Goal: Information Seeking & Learning: Find specific fact

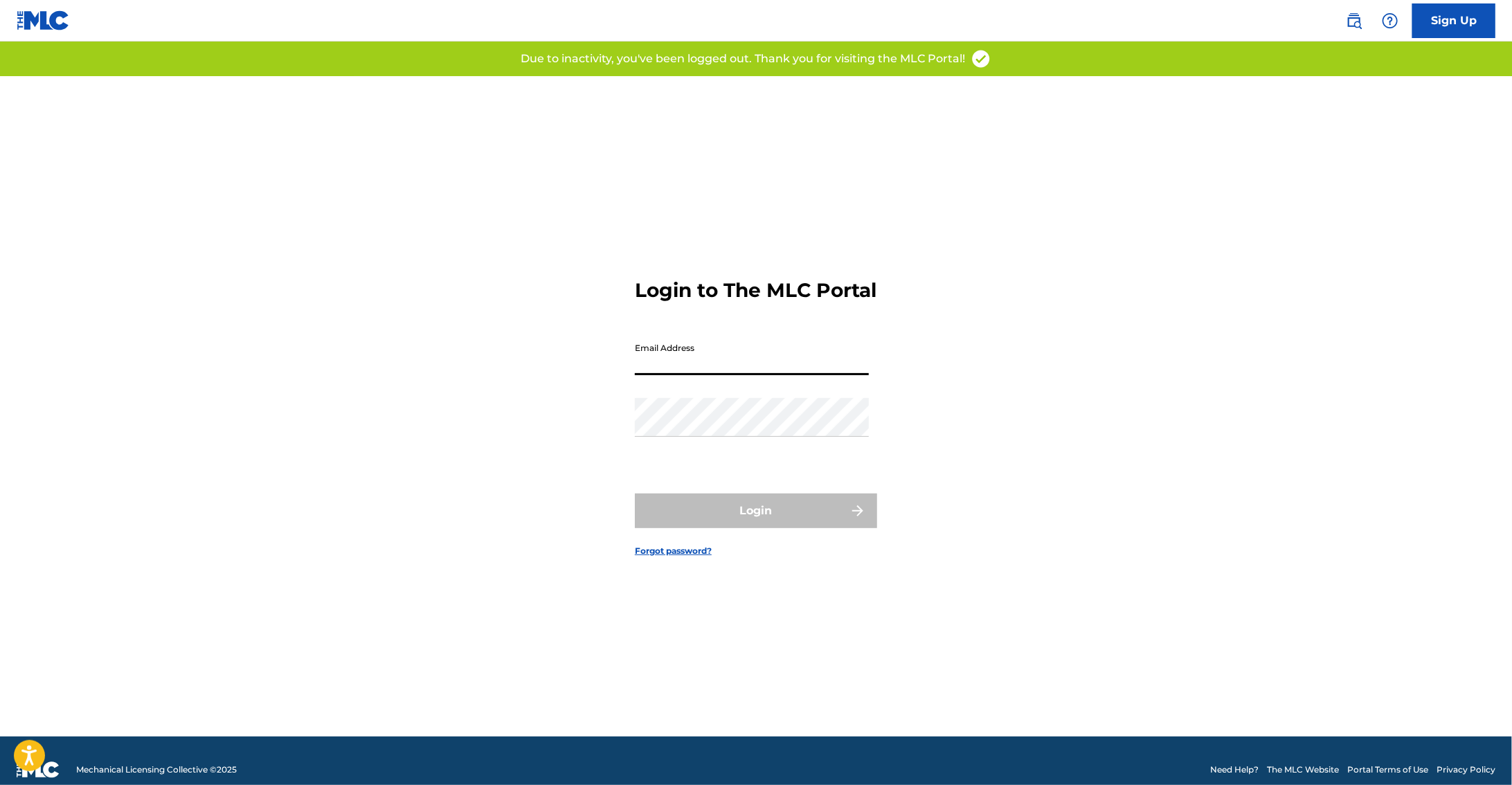
click at [706, 367] on input "Email Address" at bounding box center [751, 355] width 234 height 39
type input "[PERSON_NAME][EMAIL_ADDRESS][DOMAIN_NAME]"
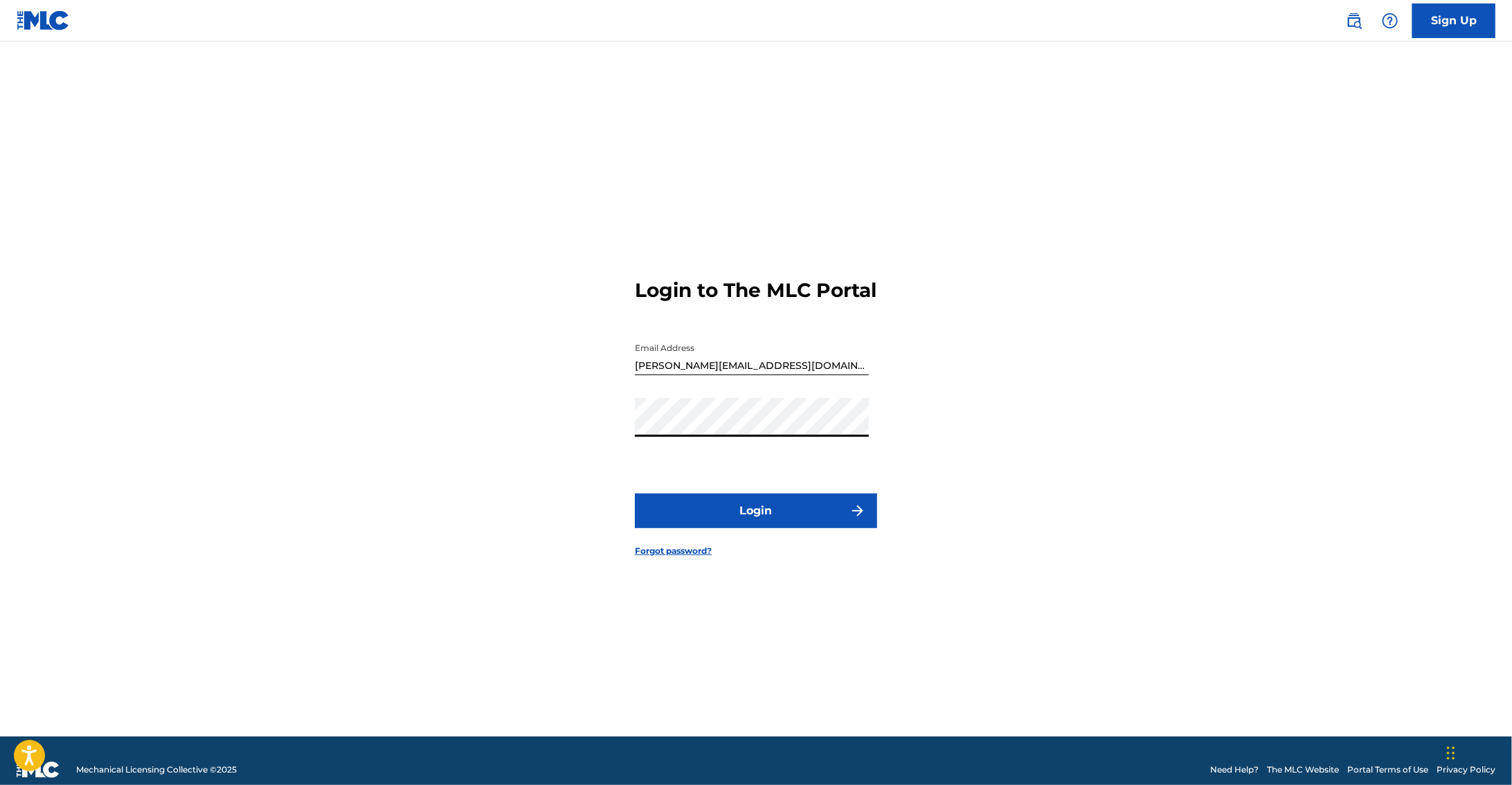
click at [635, 494] on button "Login" at bounding box center [755, 510] width 242 height 35
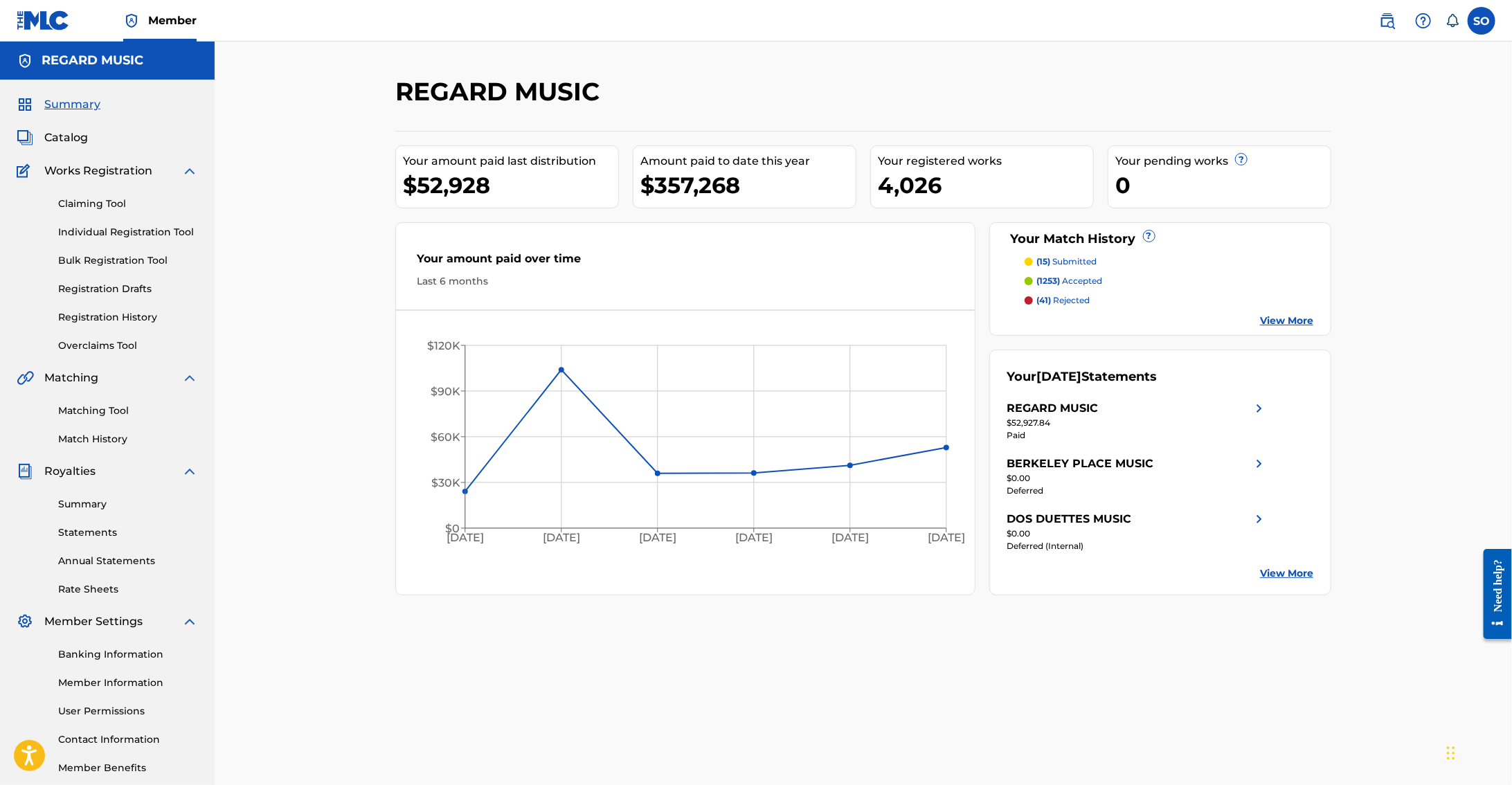
drag, startPoint x: 93, startPoint y: 415, endPoint x: 101, endPoint y: 411, distance: 8.9
click at [92, 415] on link "Matching Tool" at bounding box center [128, 411] width 140 height 15
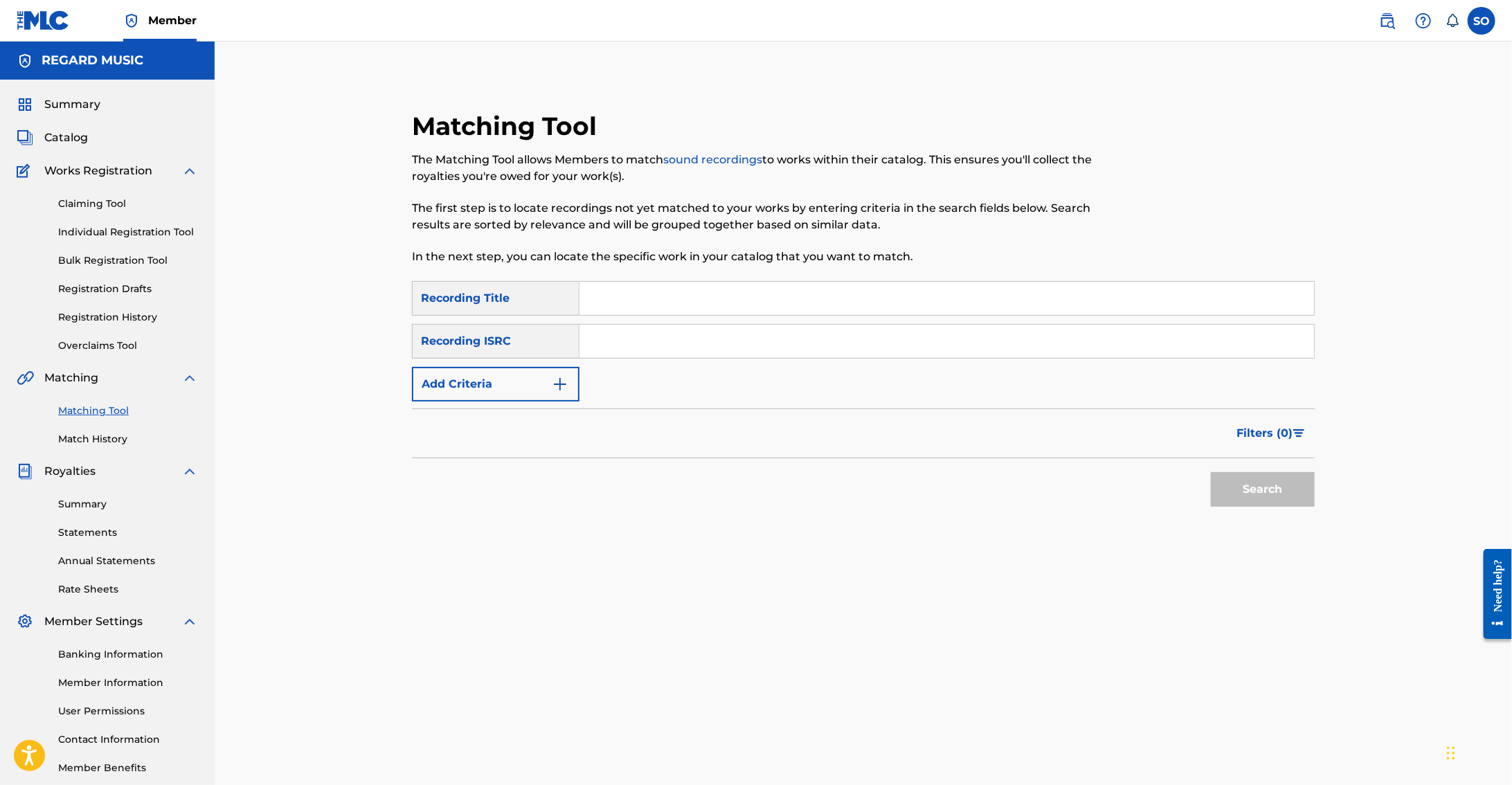
click at [625, 296] on input "Search Form" at bounding box center [946, 298] width 734 height 34
type input "tuff enuff"
click at [1294, 496] on button "Search" at bounding box center [1262, 489] width 104 height 35
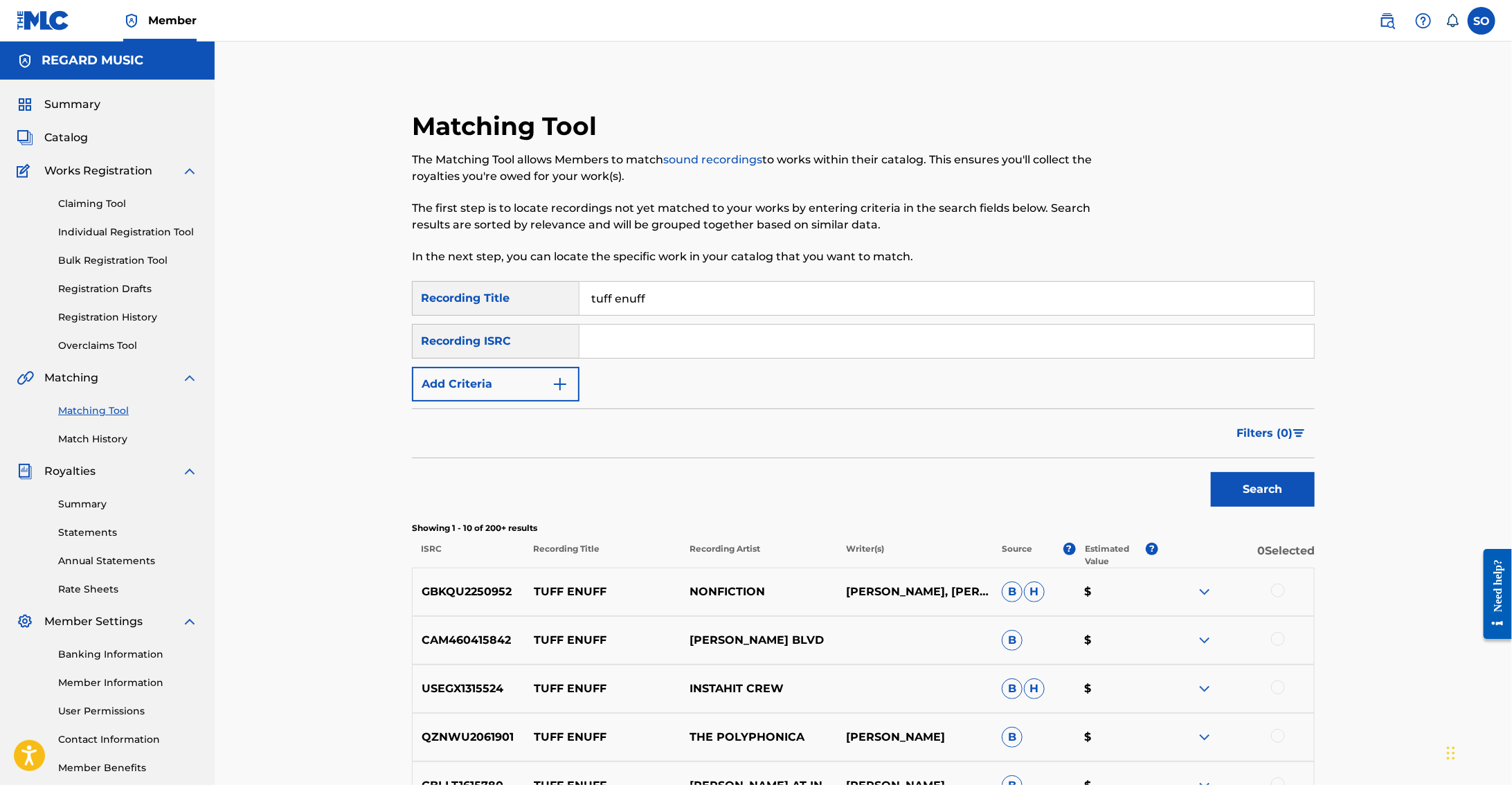
click at [546, 381] on button "Add Criteria" at bounding box center [495, 384] width 168 height 35
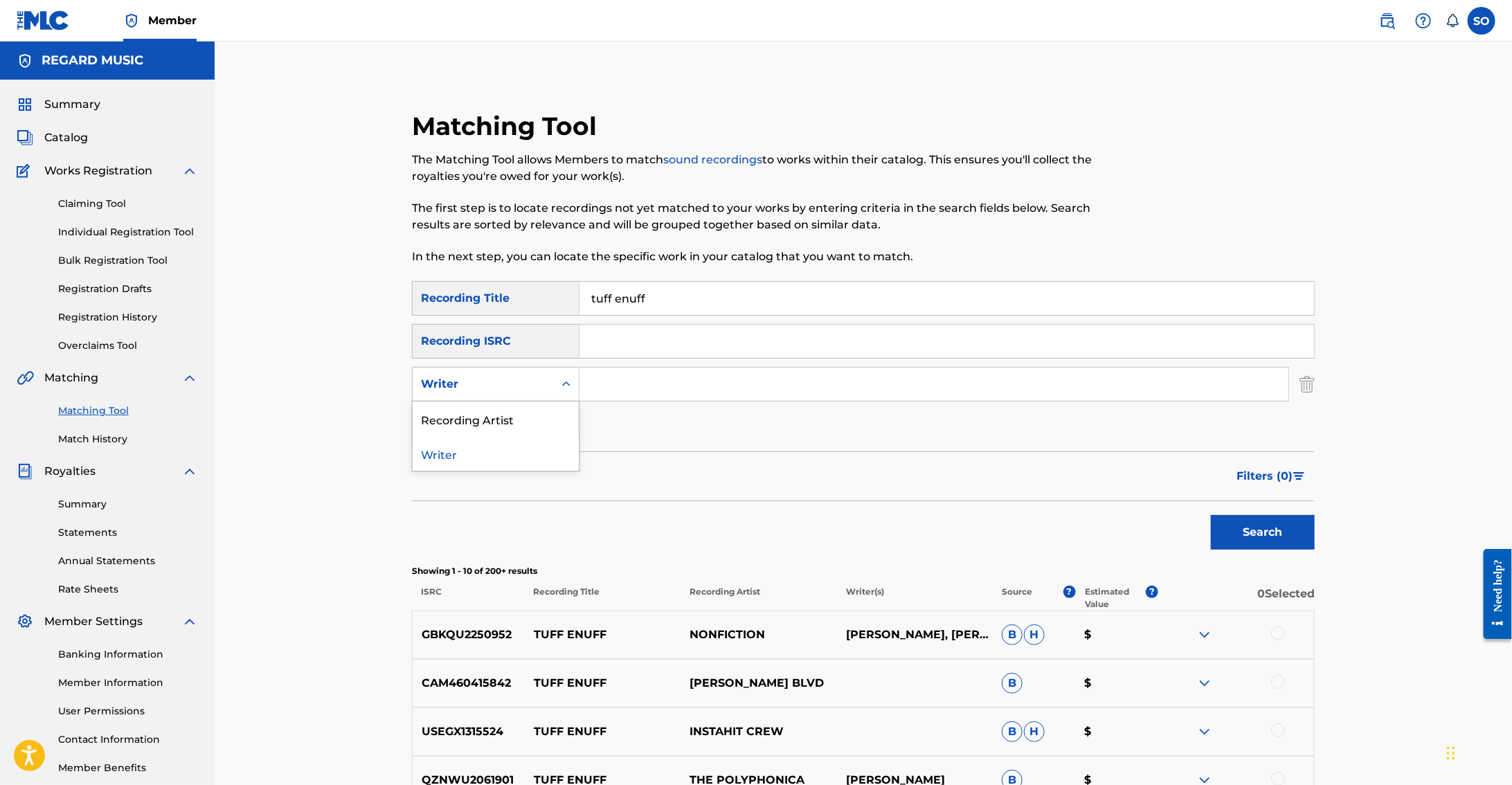
drag, startPoint x: 525, startPoint y: 384, endPoint x: 531, endPoint y: 391, distance: 9.2
click at [525, 384] on div "Writer" at bounding box center [483, 384] width 124 height 17
click at [532, 413] on div "Recording Artist" at bounding box center [495, 419] width 166 height 35
click at [647, 387] on input "Search Form" at bounding box center [934, 384] width 709 height 34
type input "l"
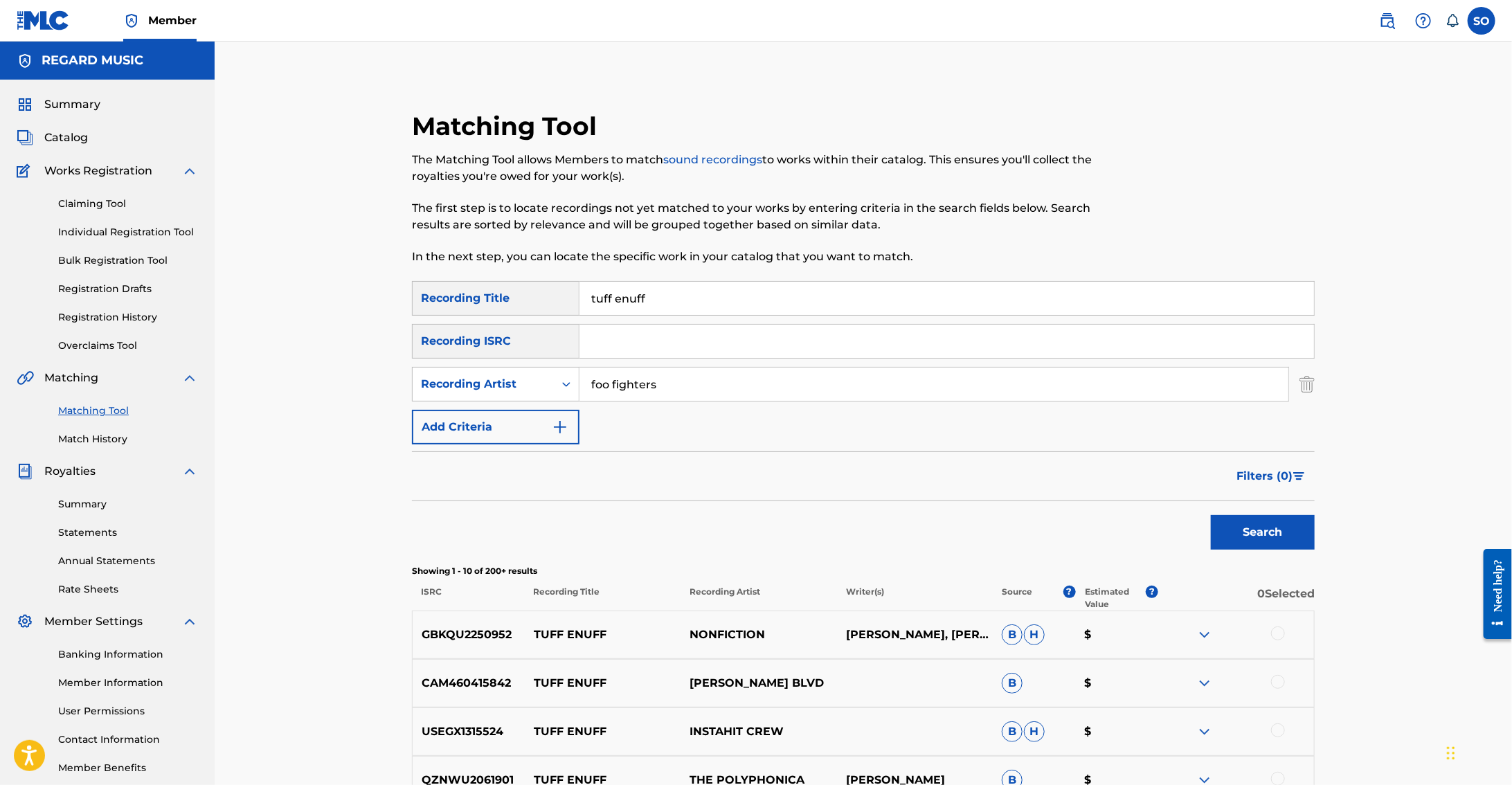
type input "foo fighters"
click at [1211, 515] on button "Search" at bounding box center [1262, 532] width 104 height 35
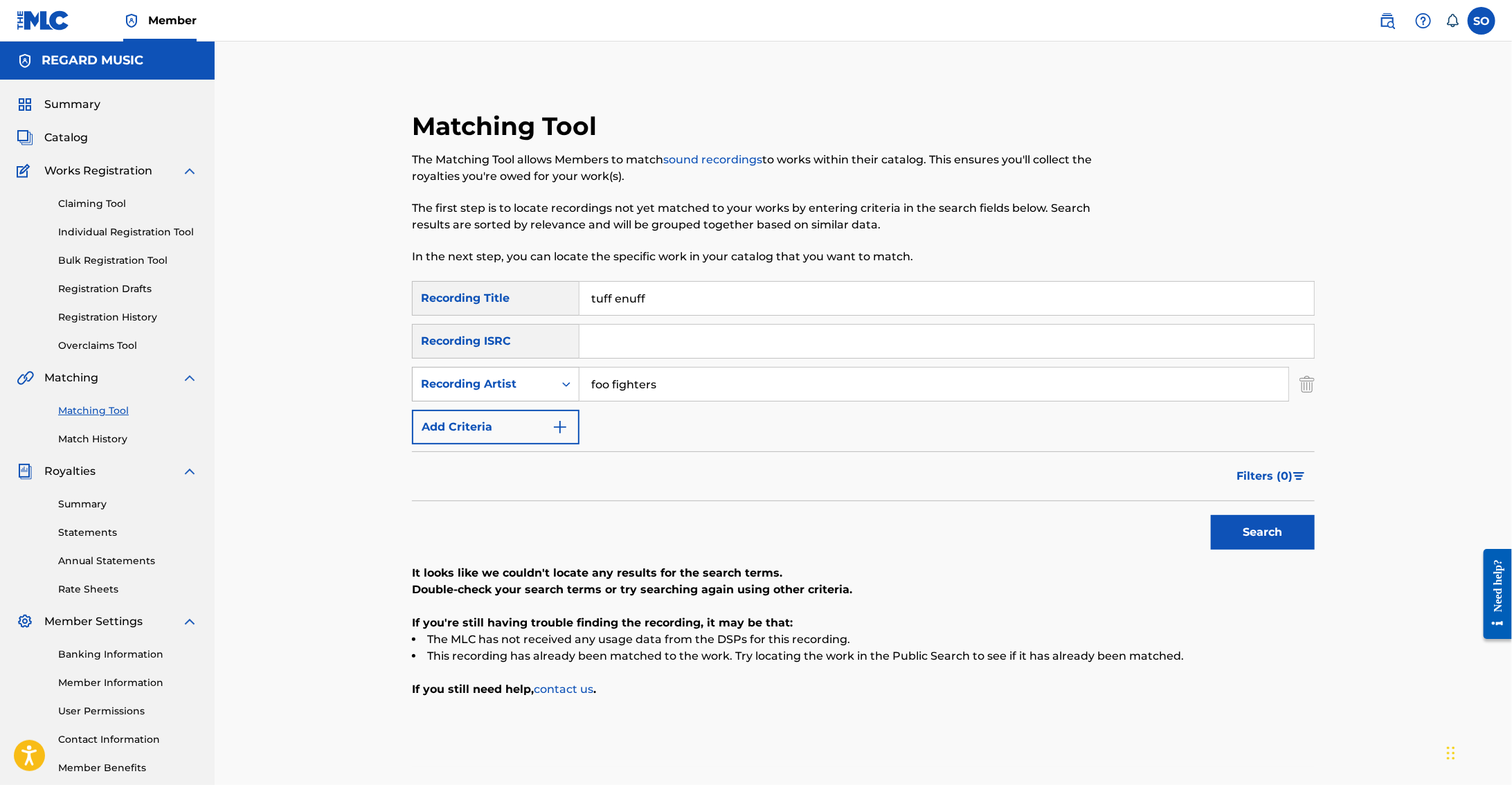
drag, startPoint x: 689, startPoint y: 384, endPoint x: 469, endPoint y: 384, distance: 220.0
click at [469, 384] on div "SearchWithCriteriada8c95d3-ba10-4a9f-b3a5-08498a25b298 Recording Artist foo fig…" at bounding box center [863, 384] width 902 height 35
click at [1257, 527] on button "Search" at bounding box center [1262, 532] width 104 height 35
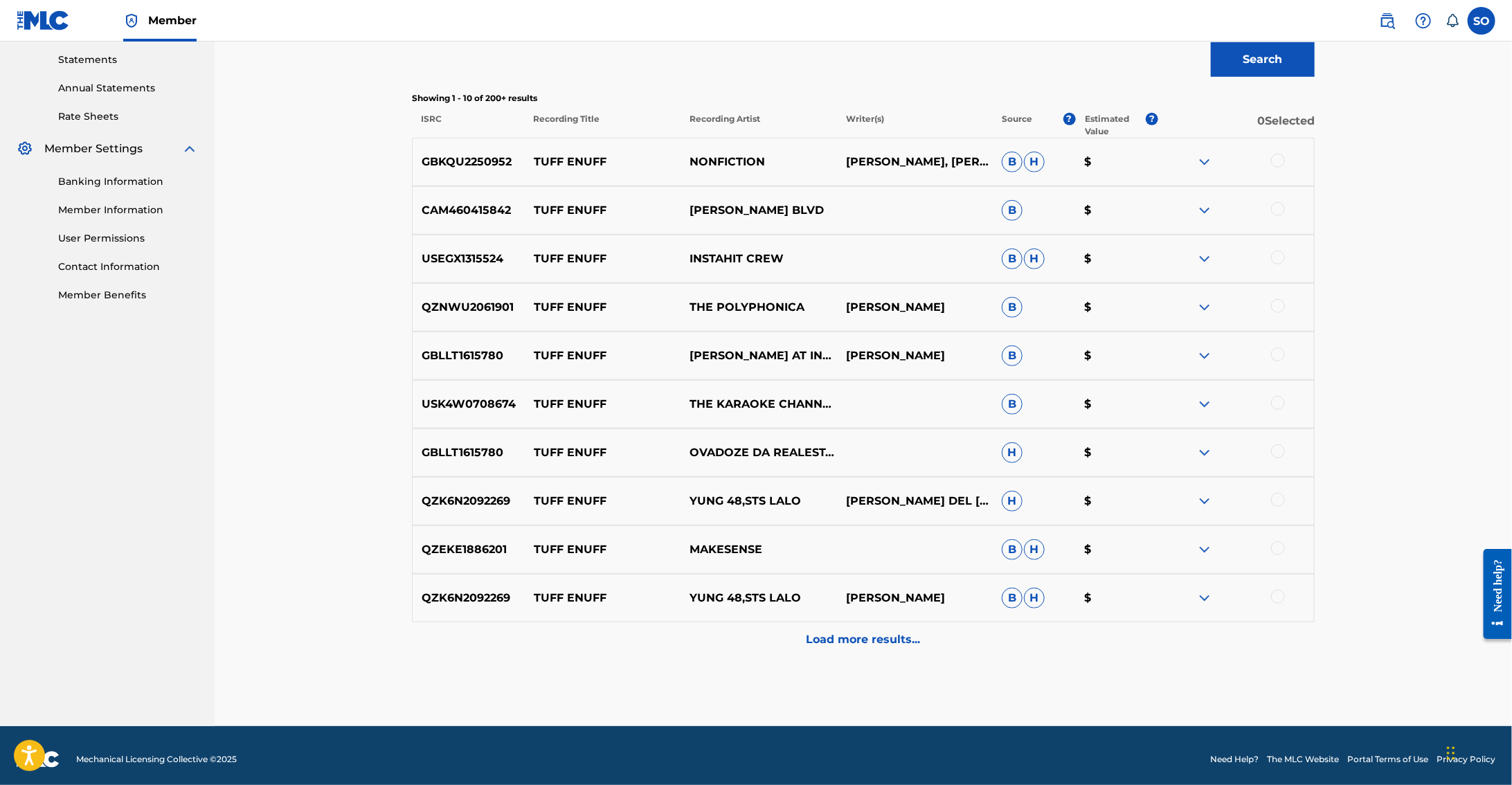
click at [884, 632] on p "Load more results..." at bounding box center [864, 640] width 114 height 17
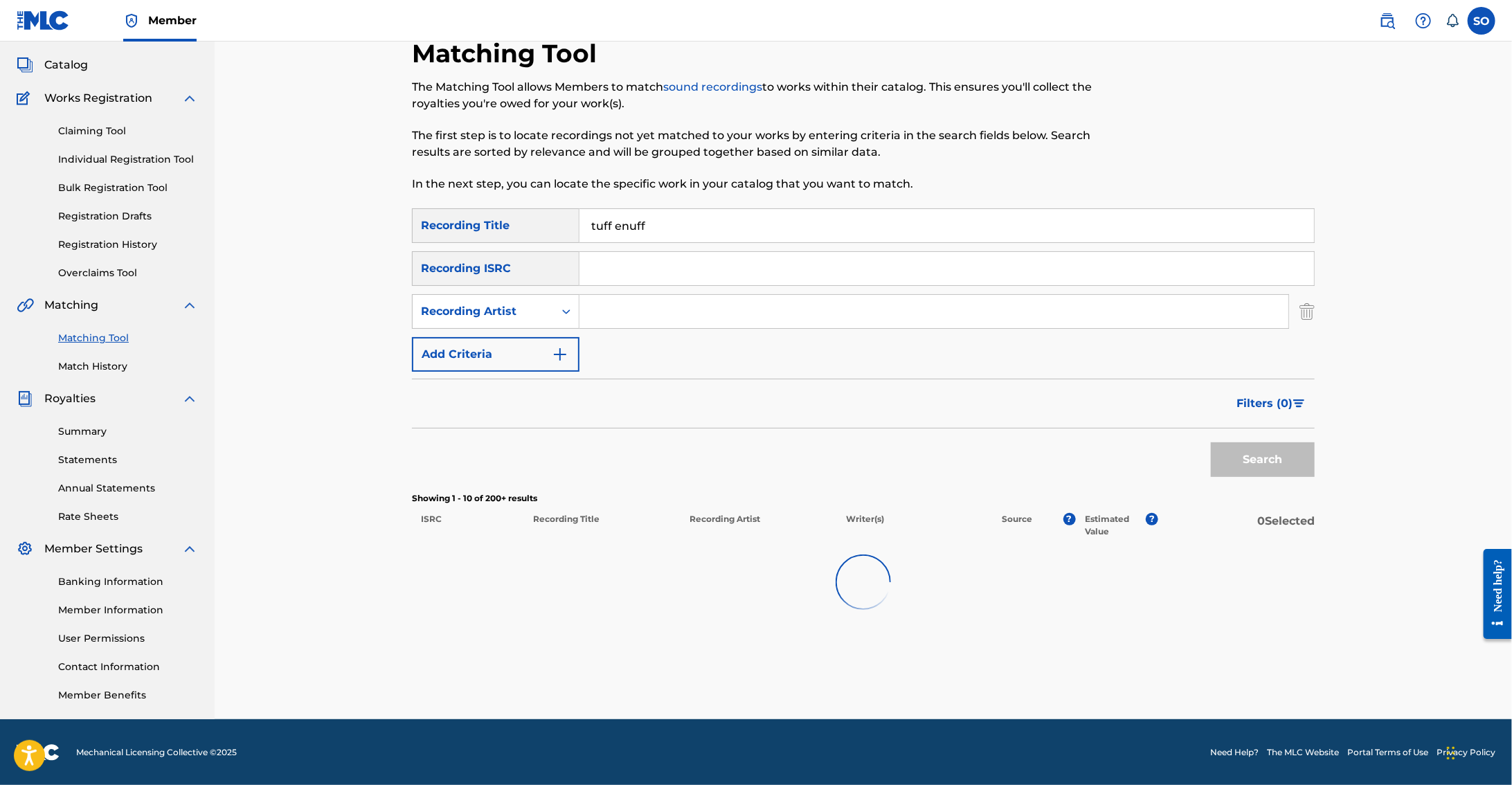
scroll to position [473, 0]
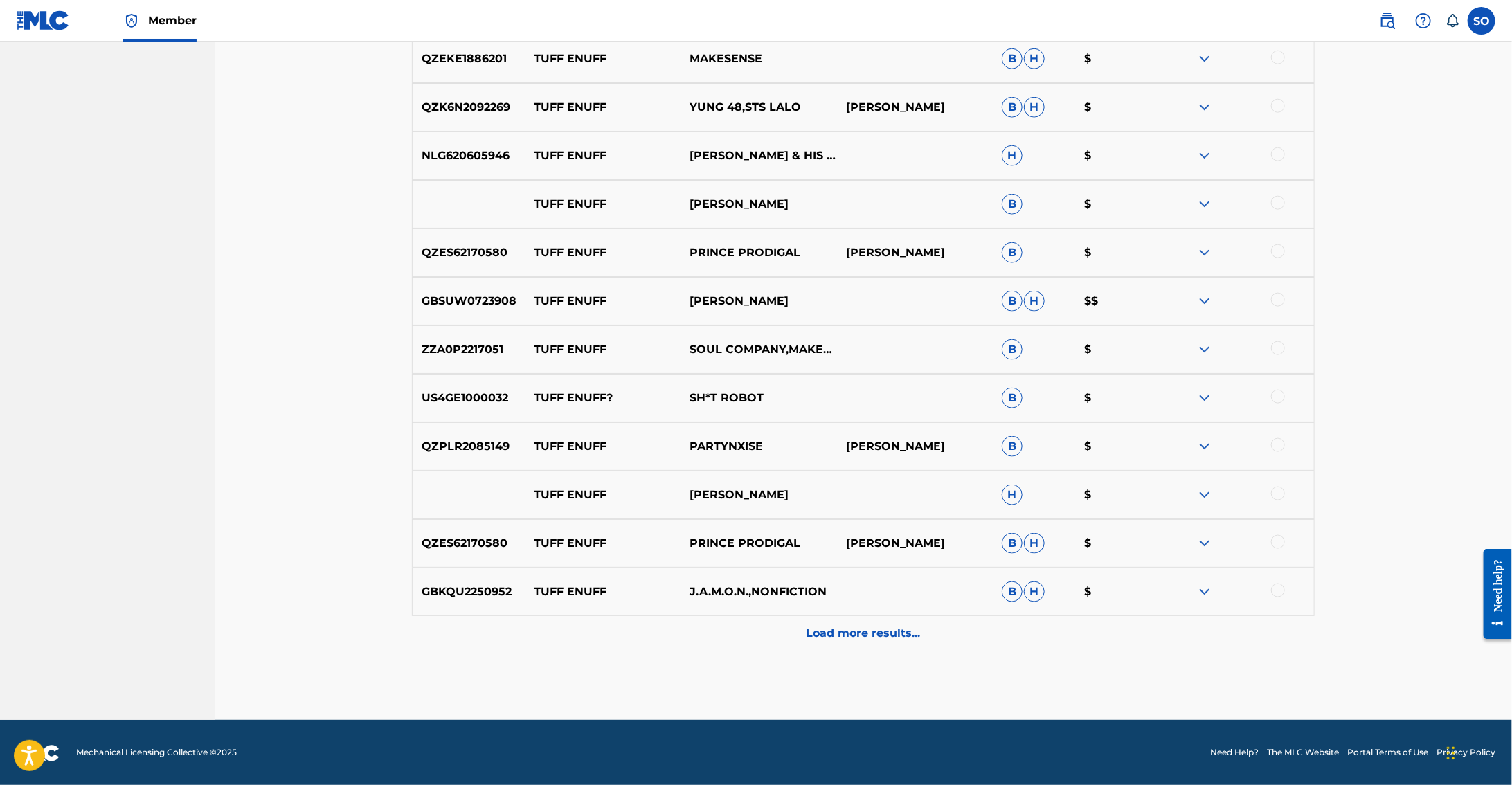
click at [910, 643] on div "Load more results..." at bounding box center [863, 633] width 902 height 35
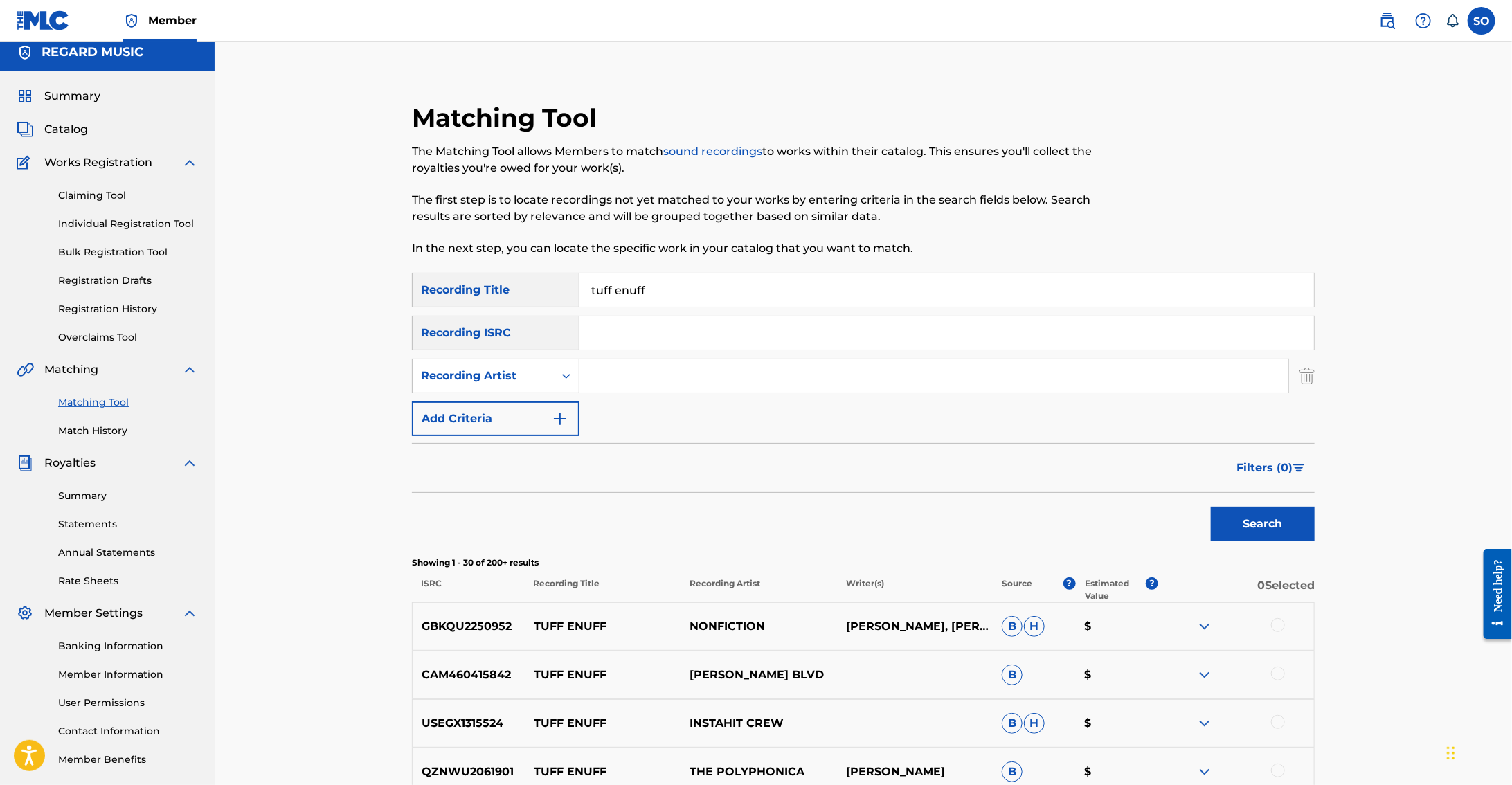
scroll to position [0, 0]
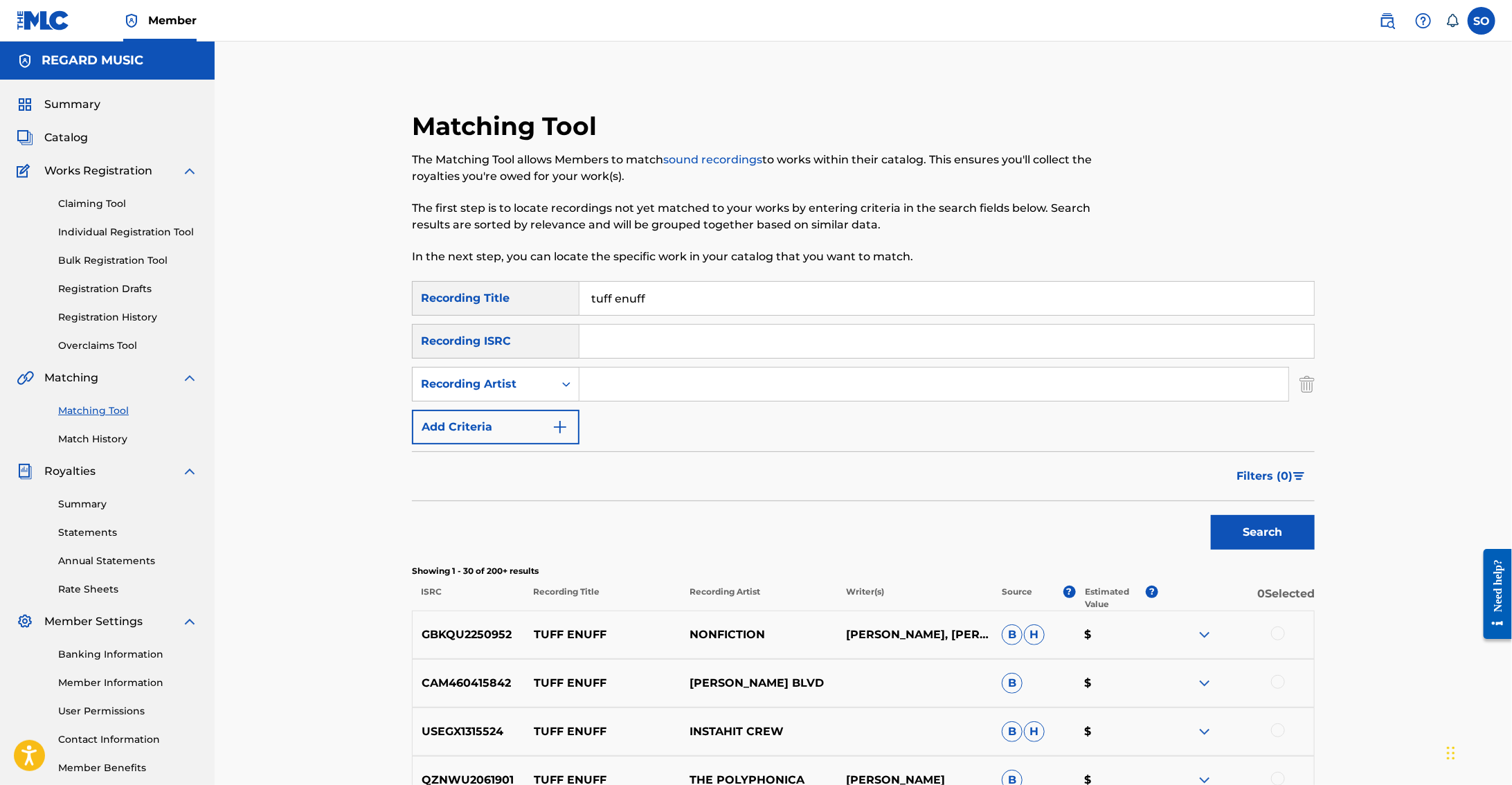
click at [1382, 24] on img at bounding box center [1387, 21] width 17 height 17
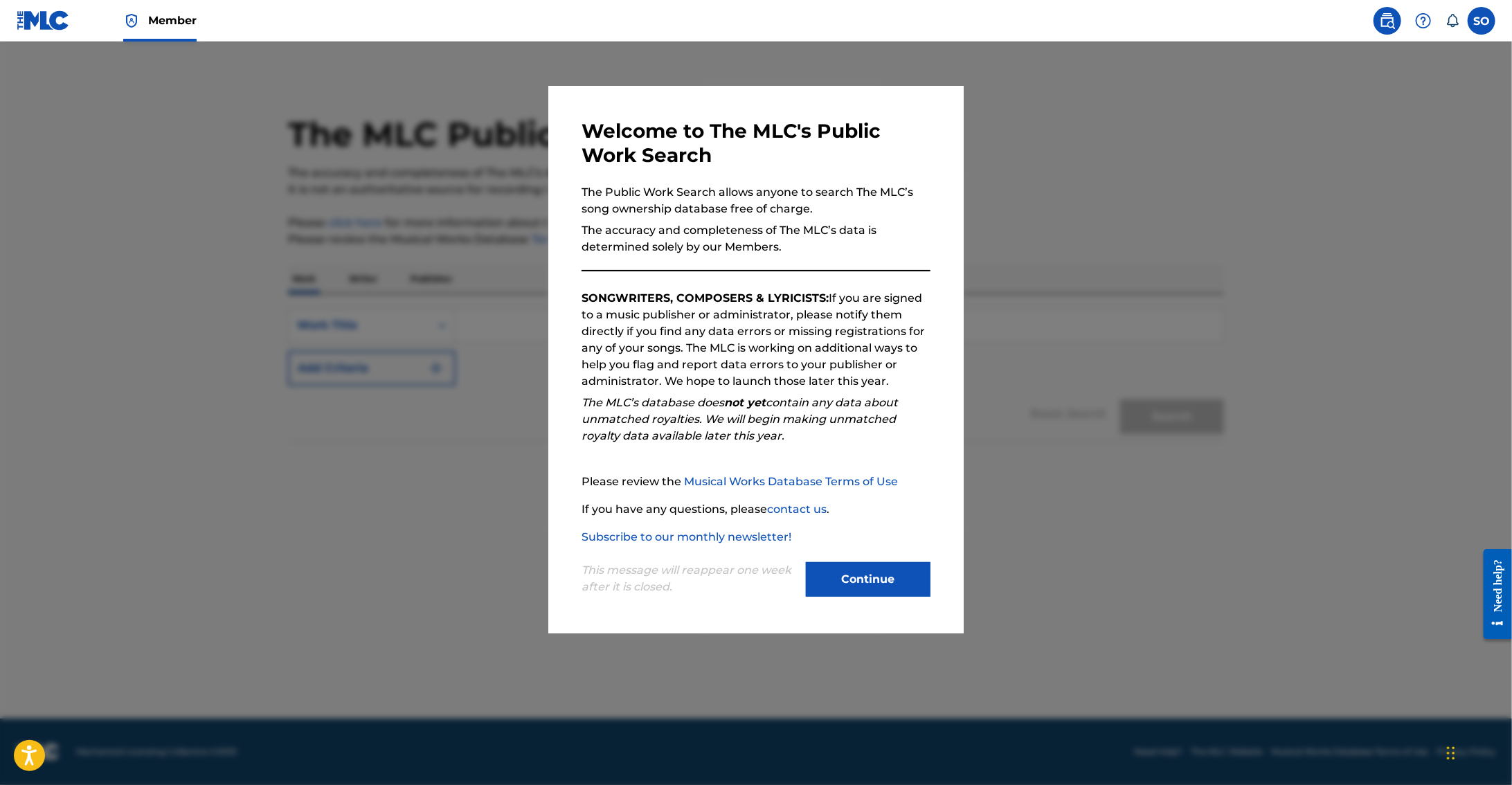
click at [835, 581] on button "Continue" at bounding box center [868, 579] width 124 height 35
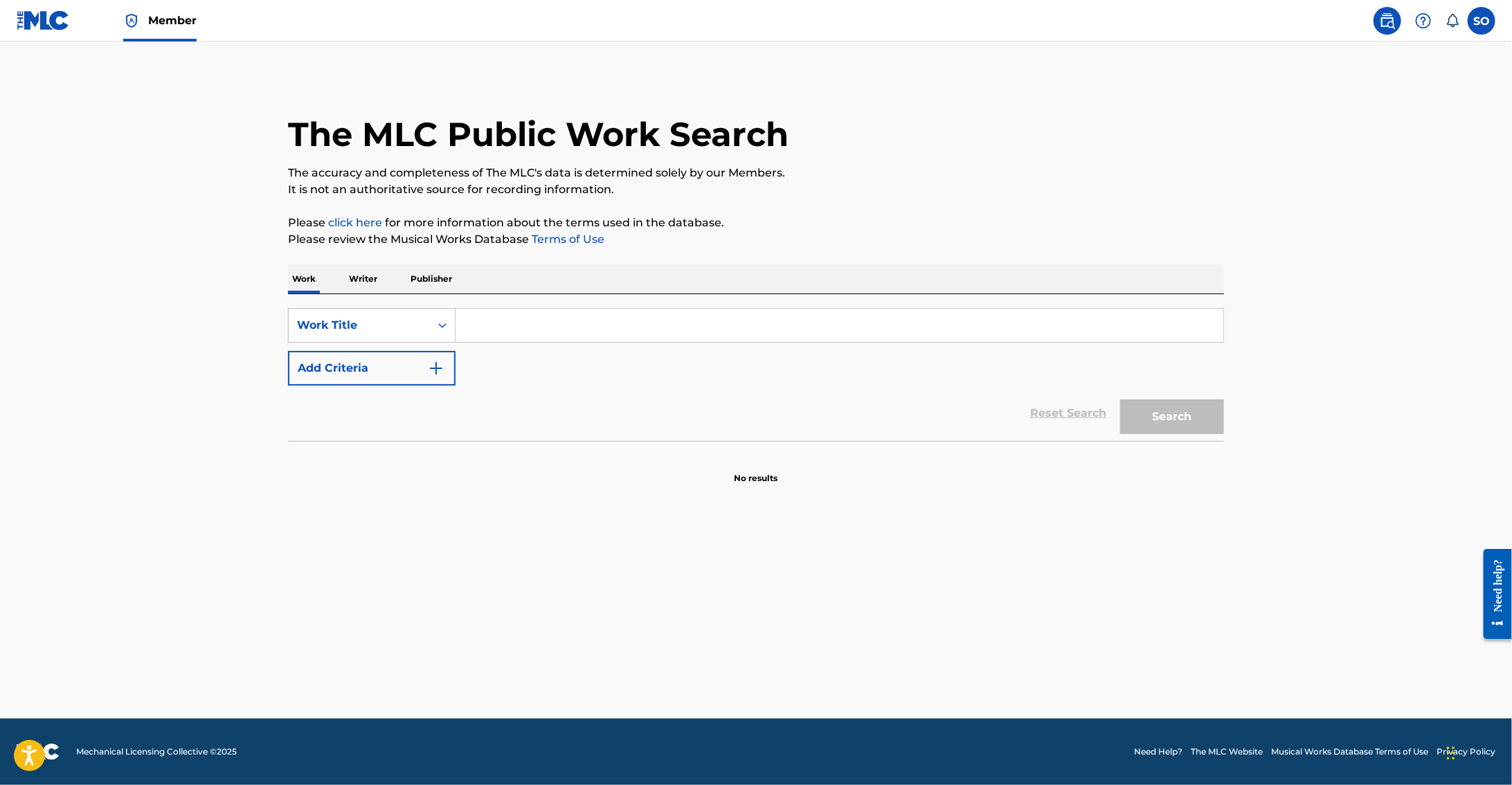
click at [416, 374] on button "Add Criteria" at bounding box center [372, 368] width 168 height 35
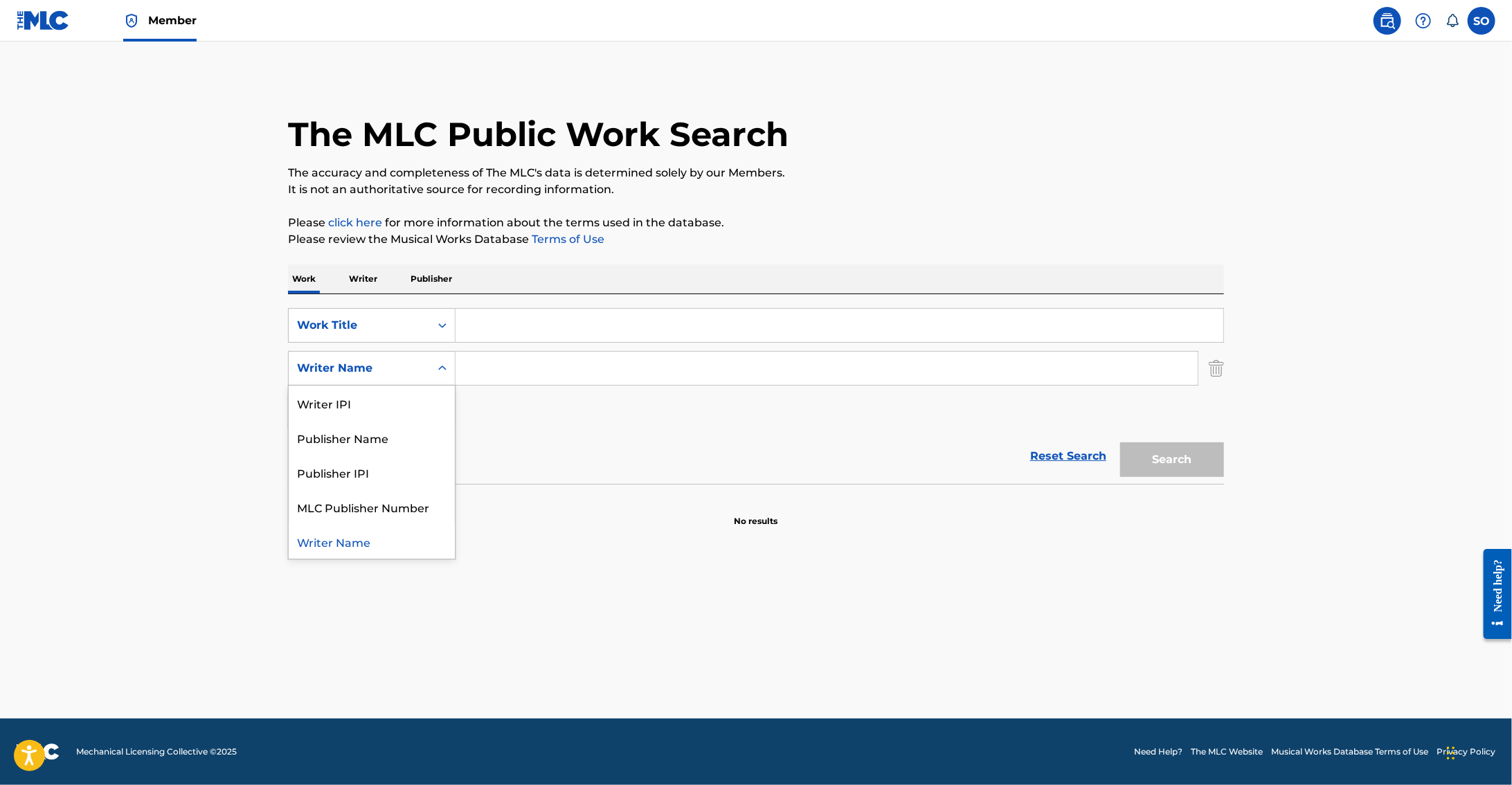
click at [400, 360] on div "Writer Name" at bounding box center [359, 368] width 124 height 17
click at [514, 321] on input "Search Form" at bounding box center [839, 326] width 768 height 34
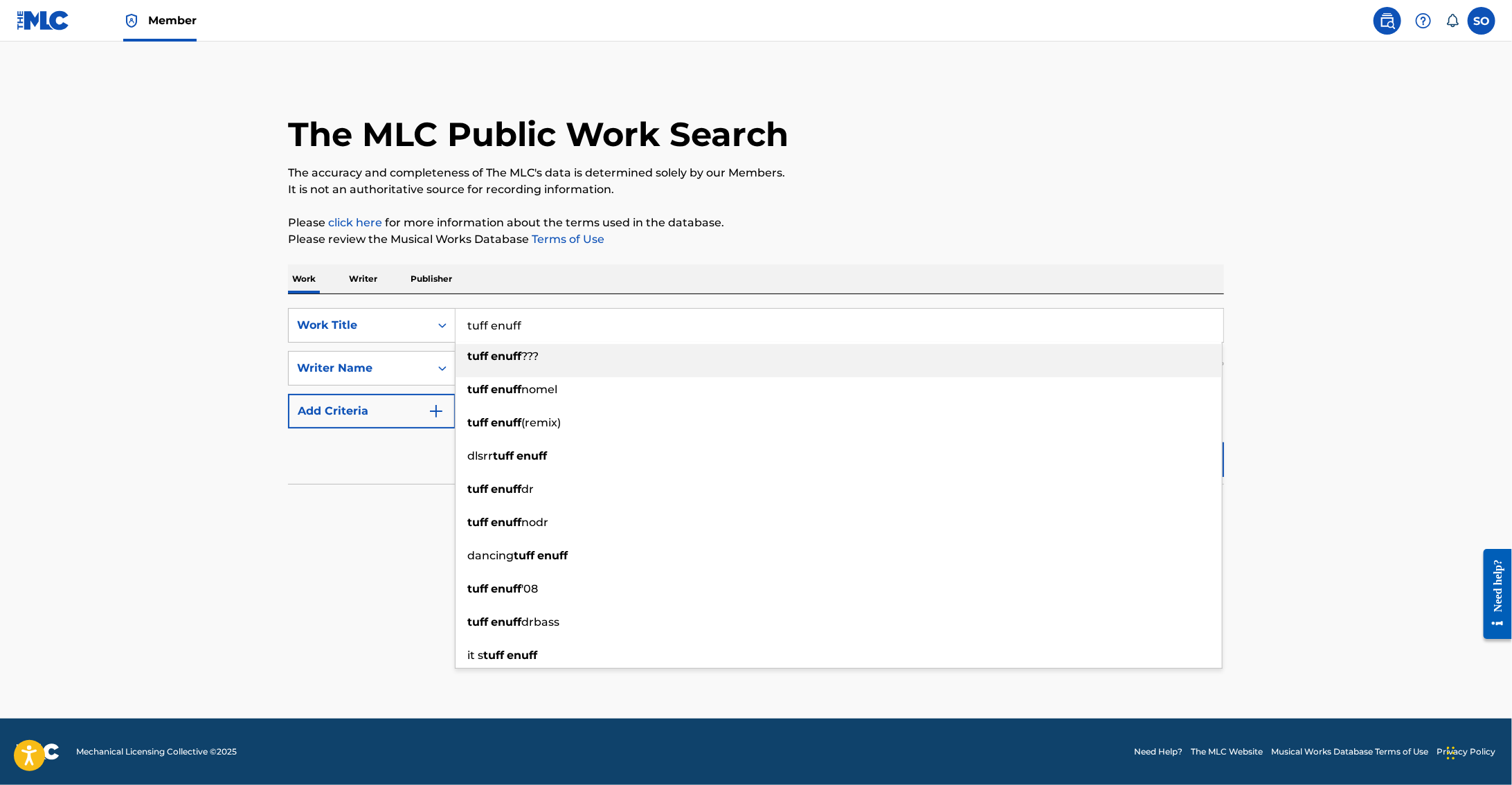
type input "tuff enuff"
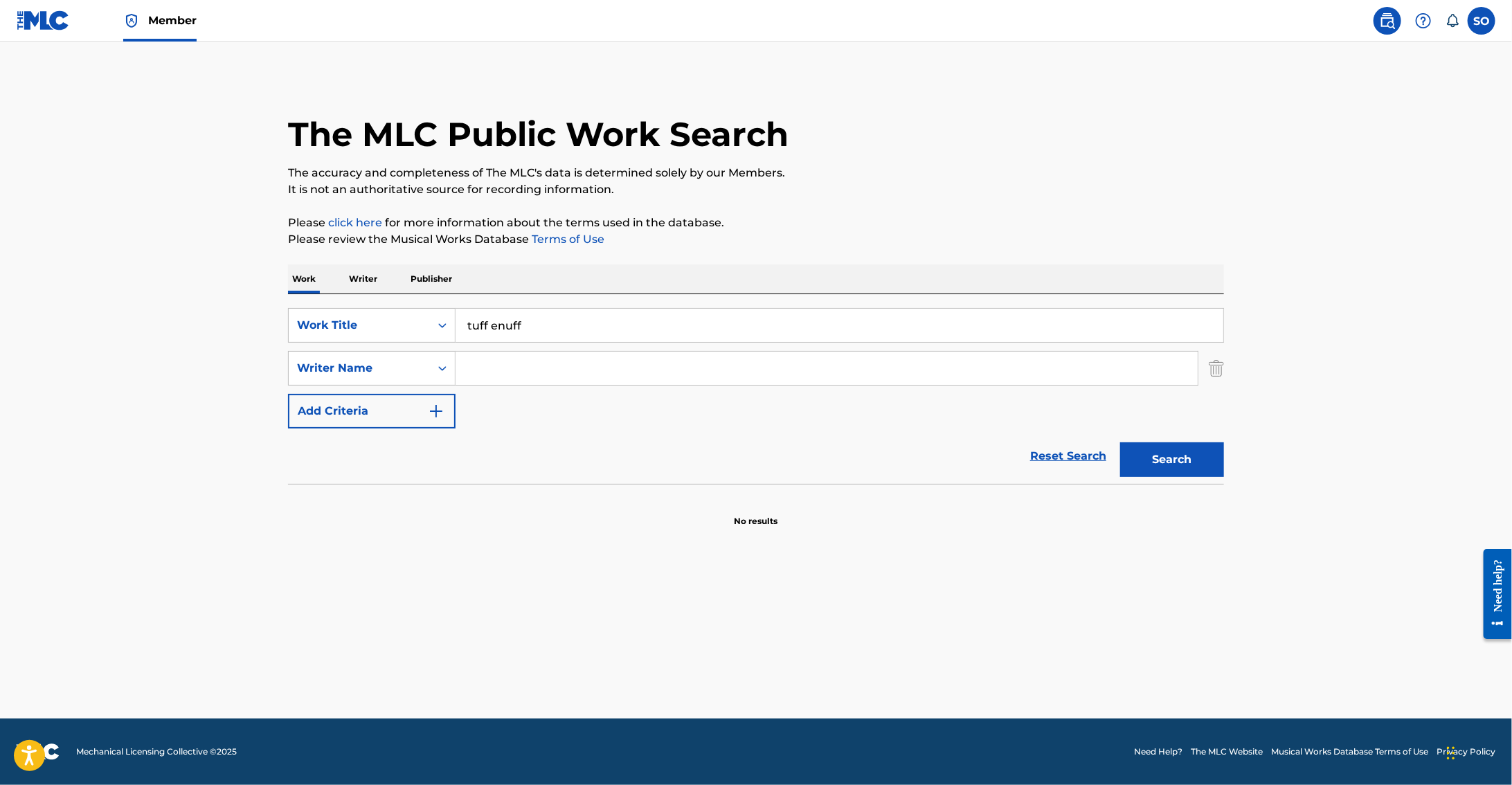
click at [222, 508] on main "The MLC Public Work Search The accuracy and completeness of The MLC's data is d…" at bounding box center [756, 380] width 1512 height 677
click at [539, 374] on input "Search Form" at bounding box center [826, 368] width 742 height 34
type input "[PERSON_NAME]"
click at [1205, 471] on button "Search" at bounding box center [1172, 459] width 104 height 35
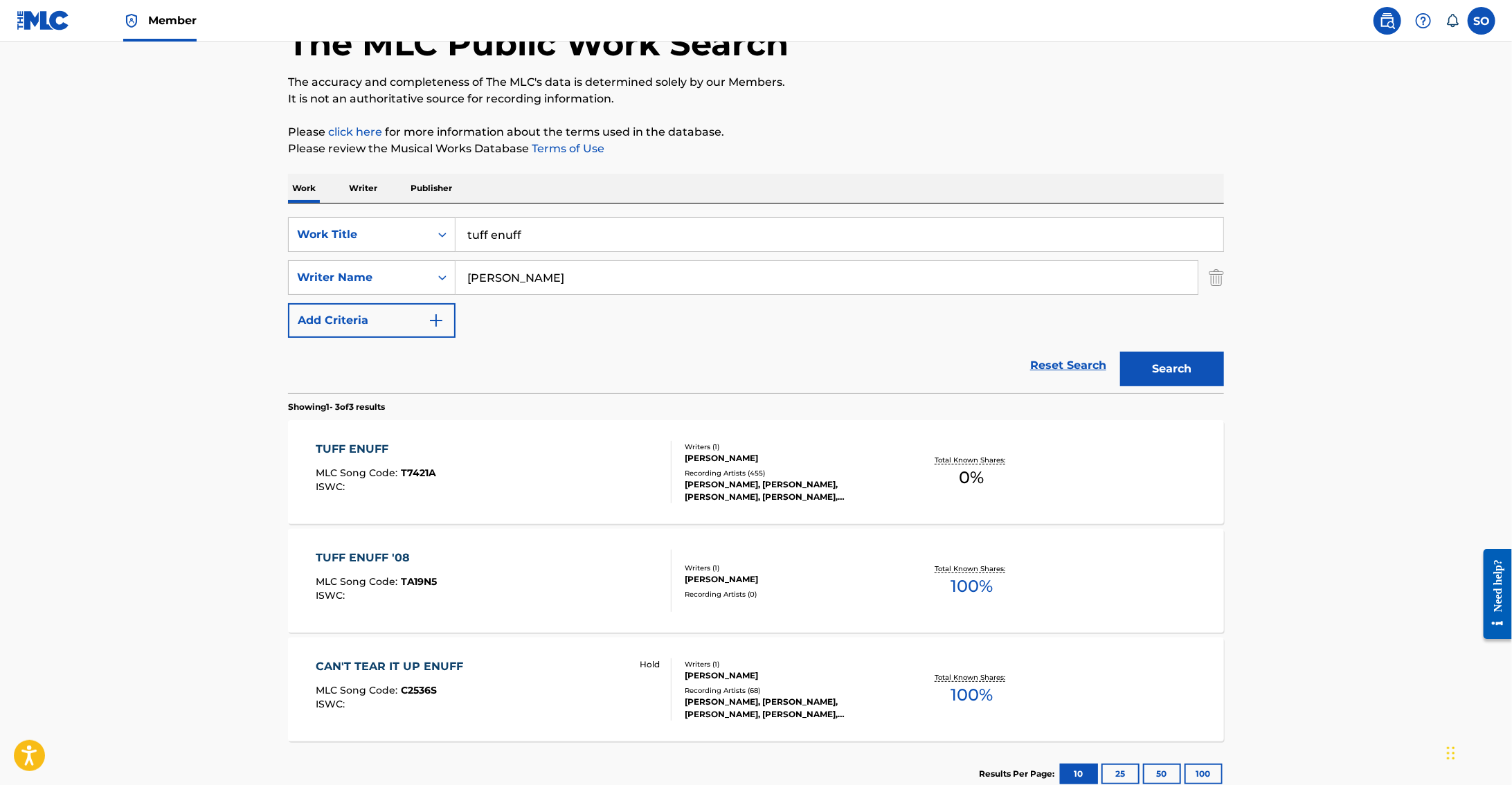
scroll to position [94, 0]
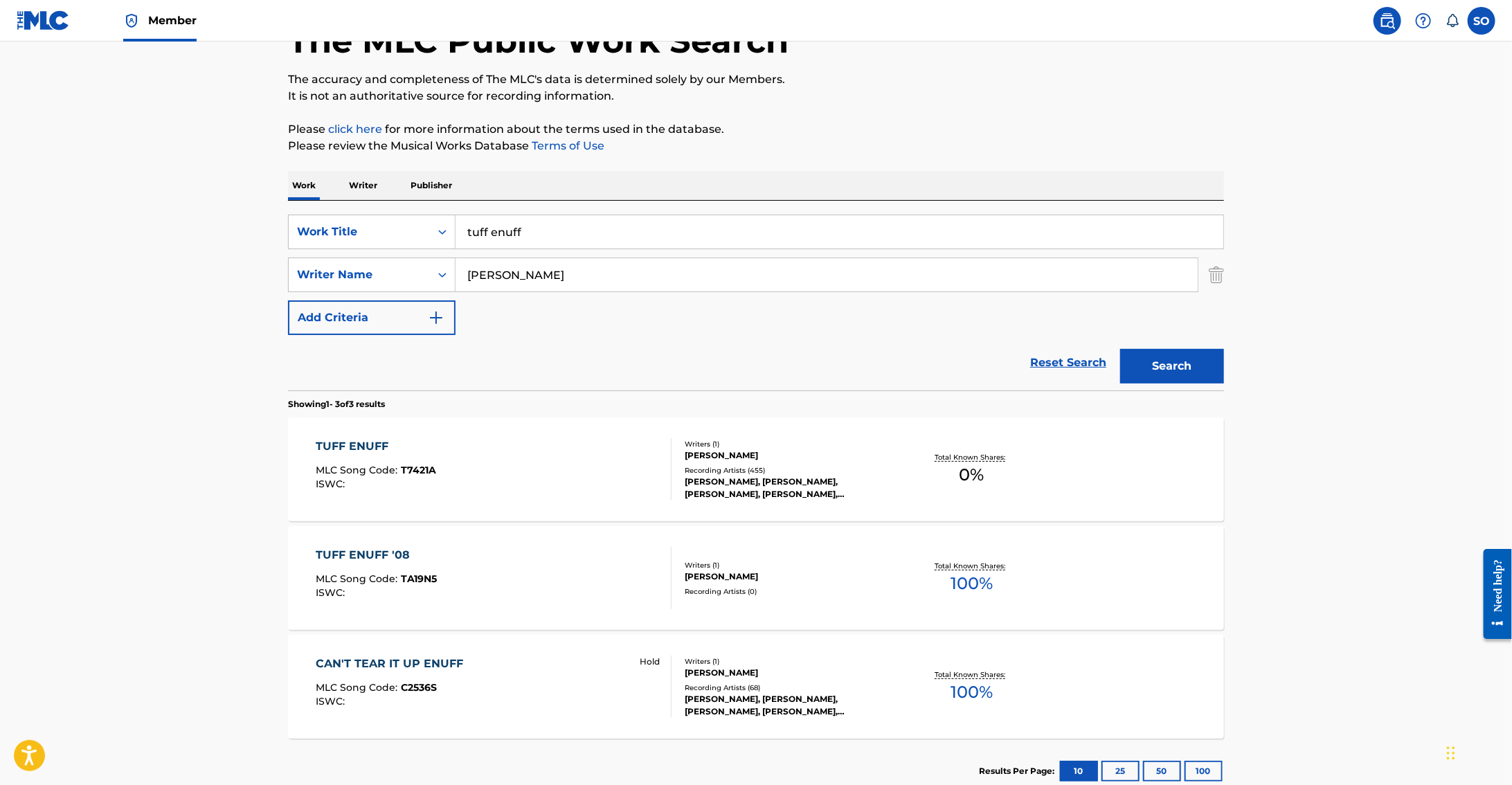
click at [864, 447] on div "Writers ( 1 )" at bounding box center [790, 444] width 209 height 11
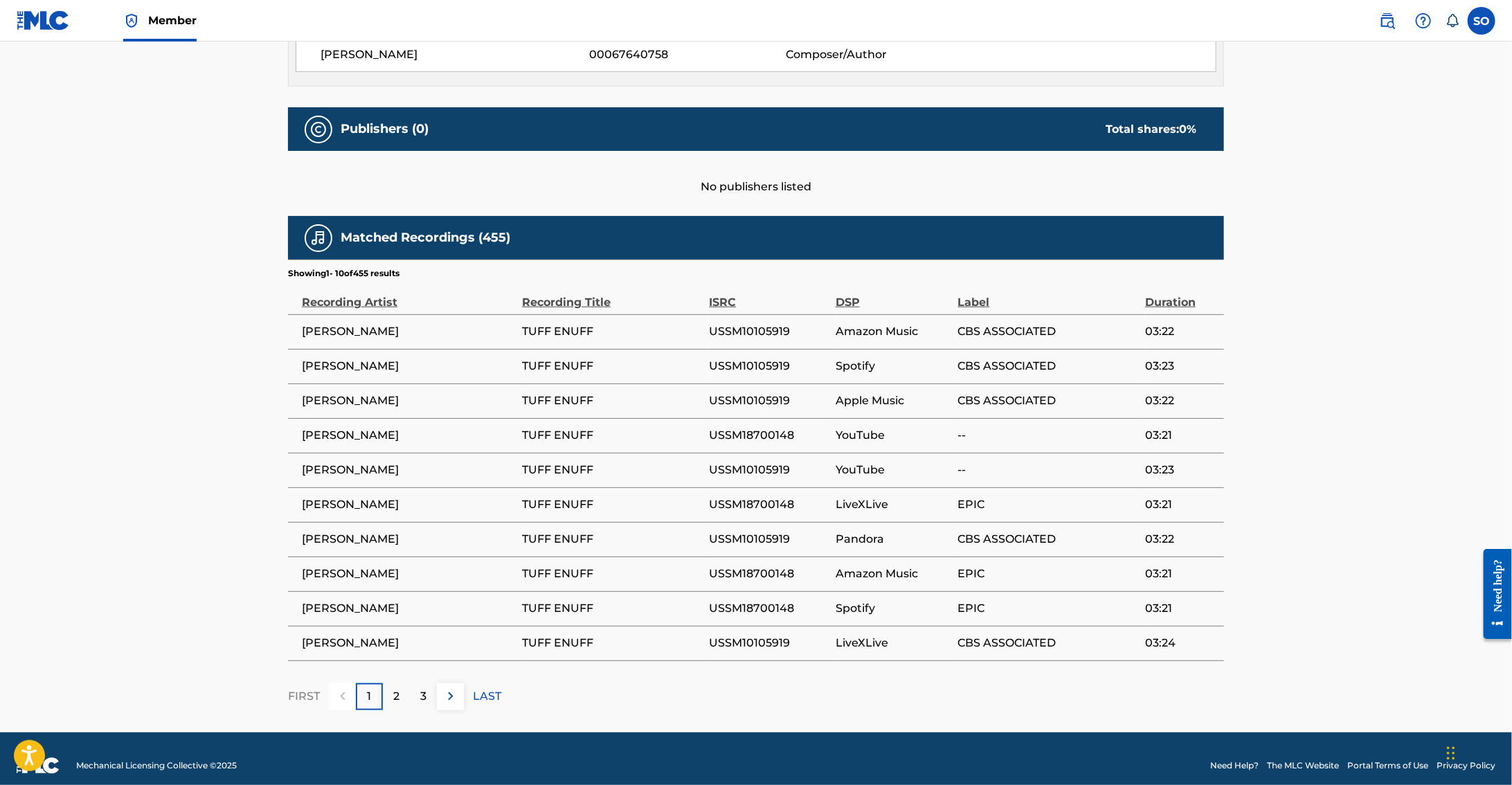
scroll to position [611, 0]
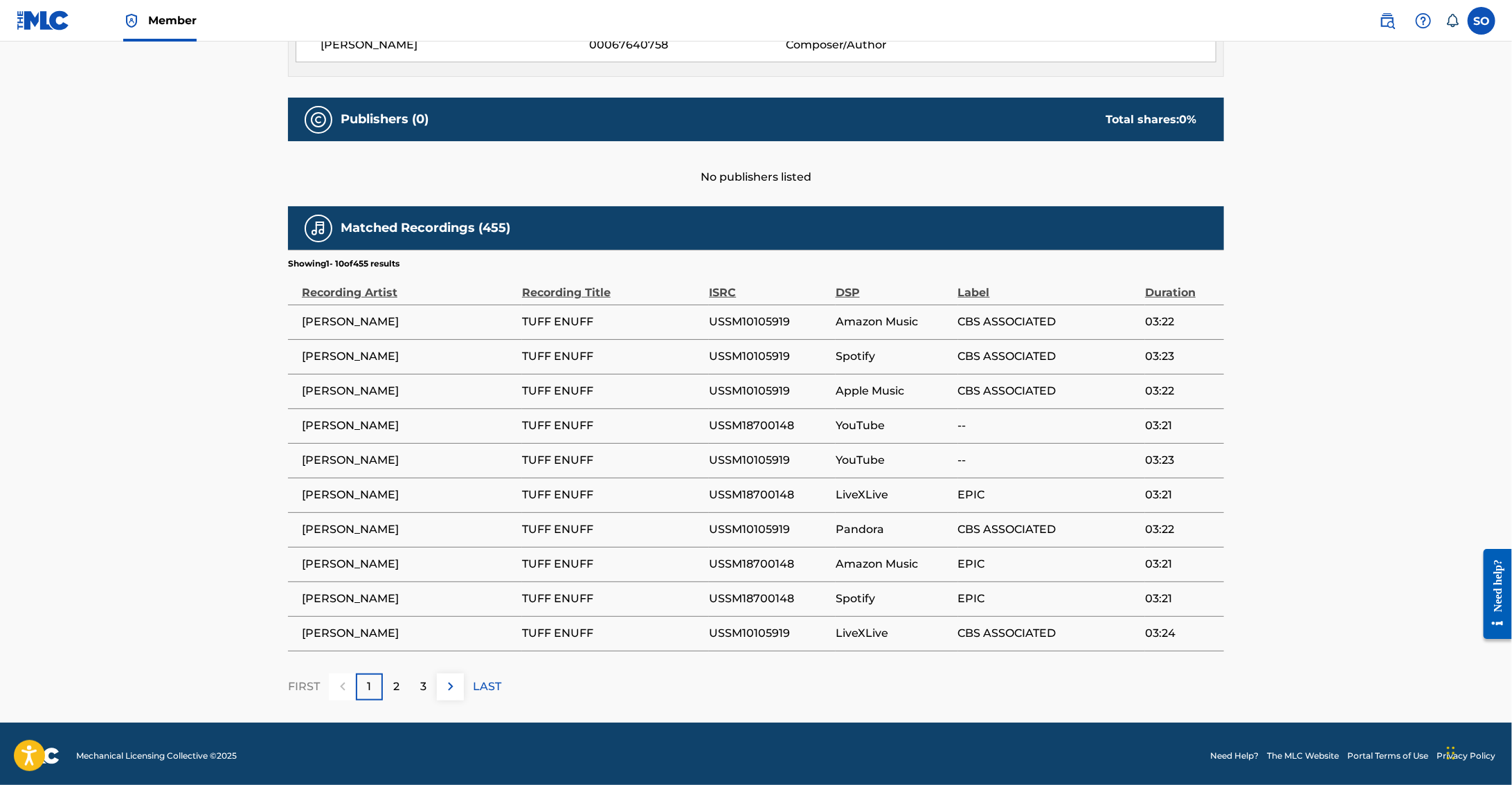
click at [388, 680] on div "2" at bounding box center [396, 686] width 27 height 27
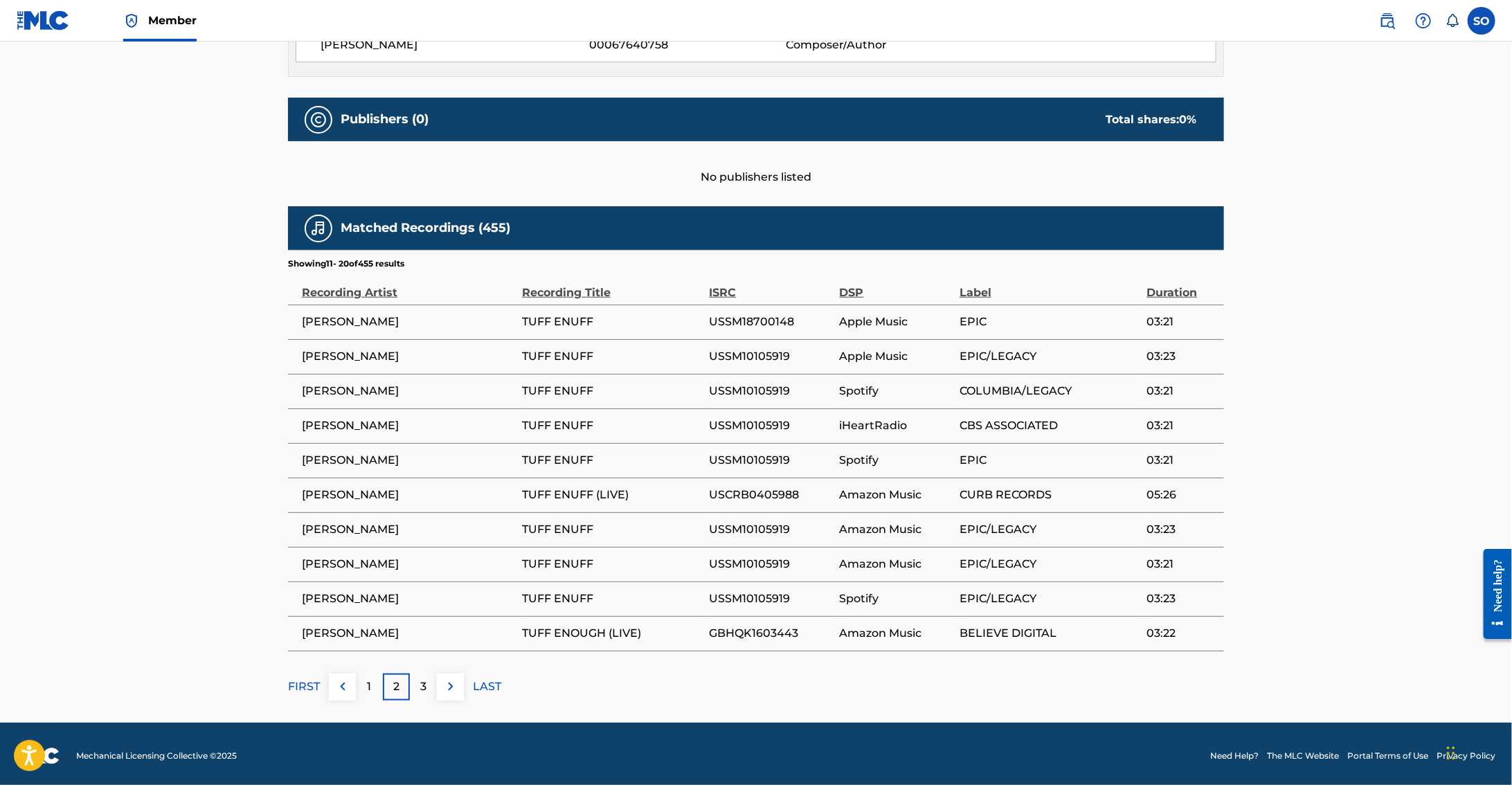
click at [444, 683] on img at bounding box center [450, 686] width 17 height 17
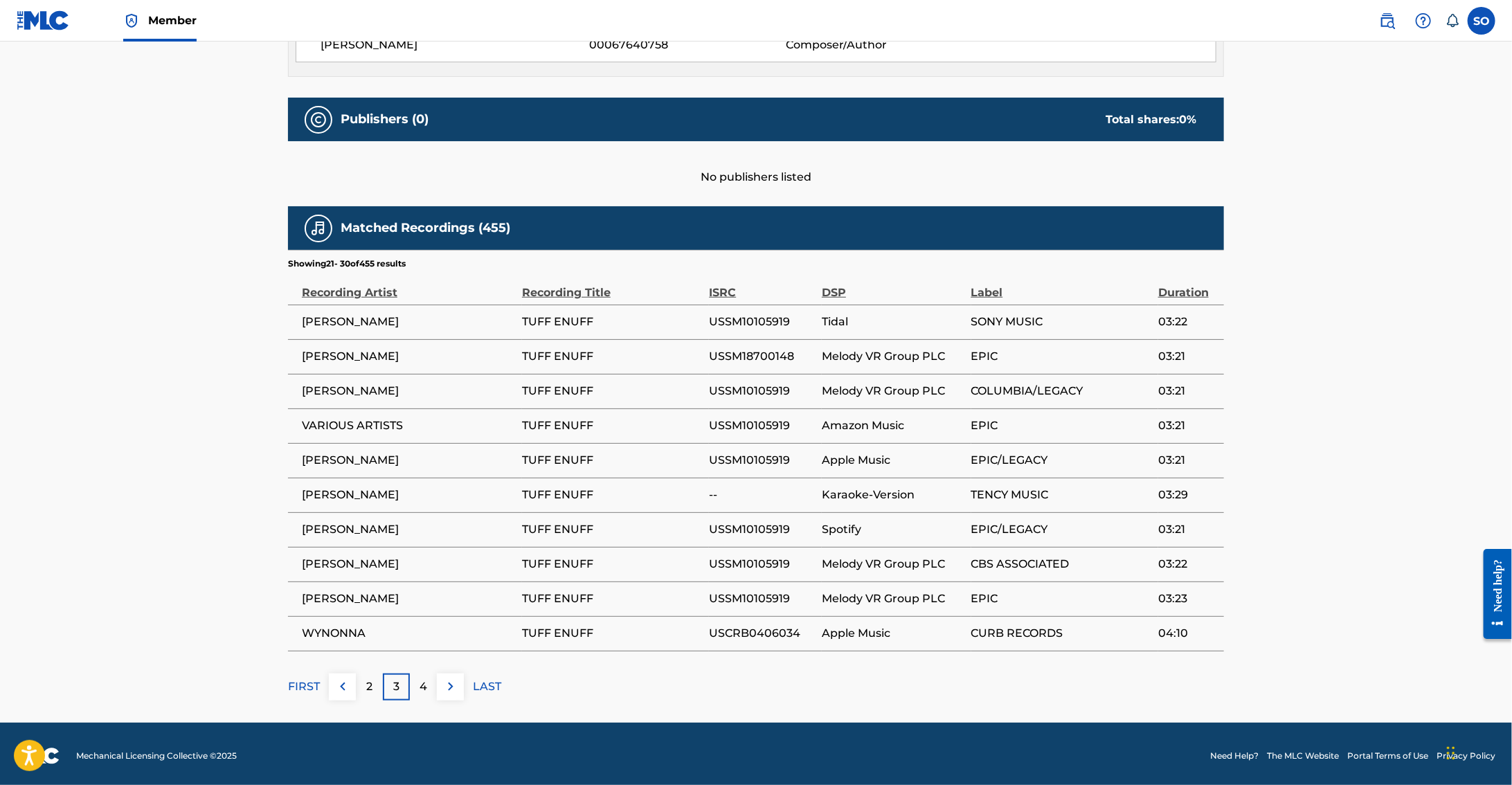
click at [444, 683] on img at bounding box center [450, 686] width 17 height 17
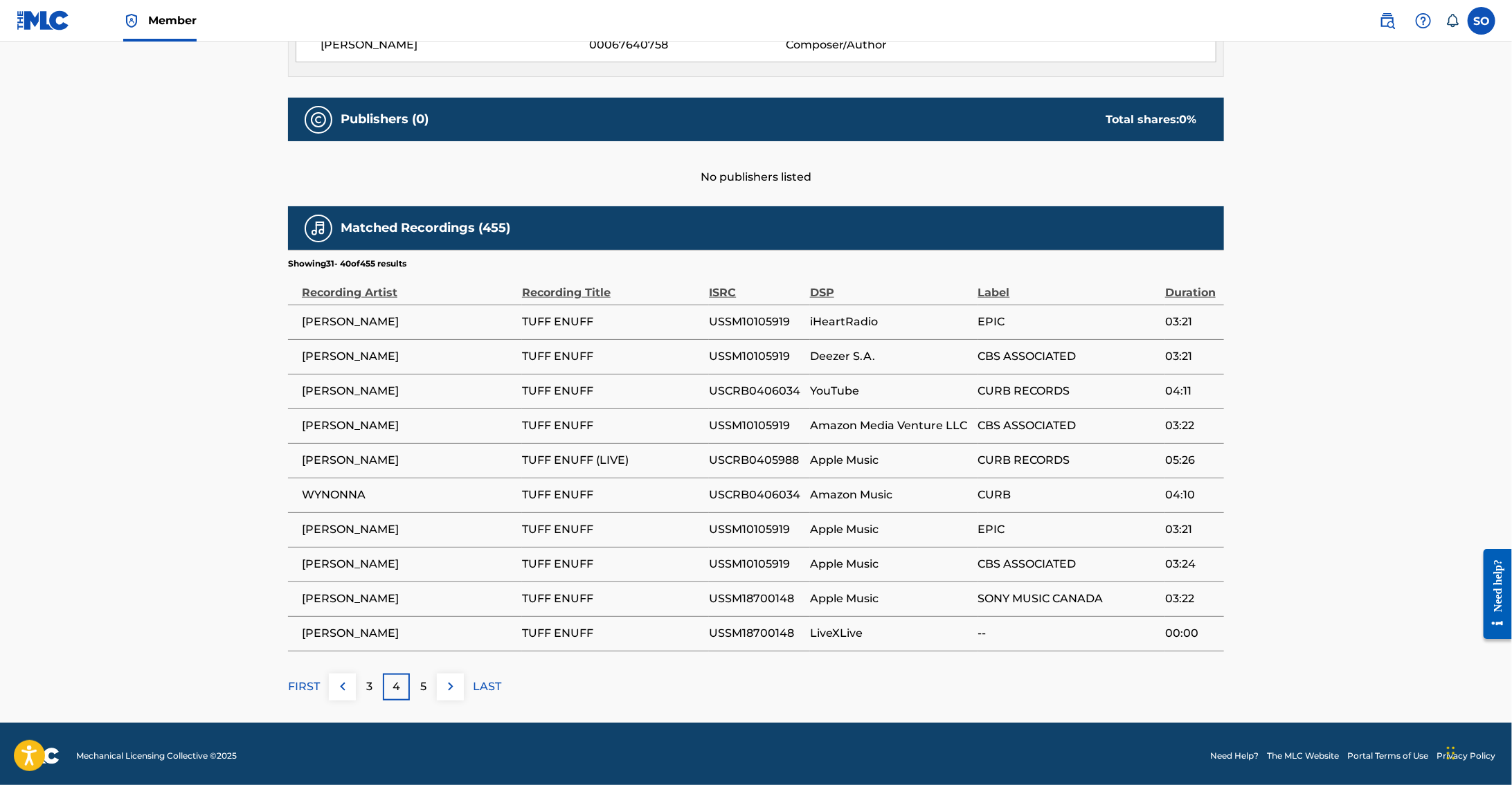
click at [444, 683] on img at bounding box center [450, 686] width 17 height 17
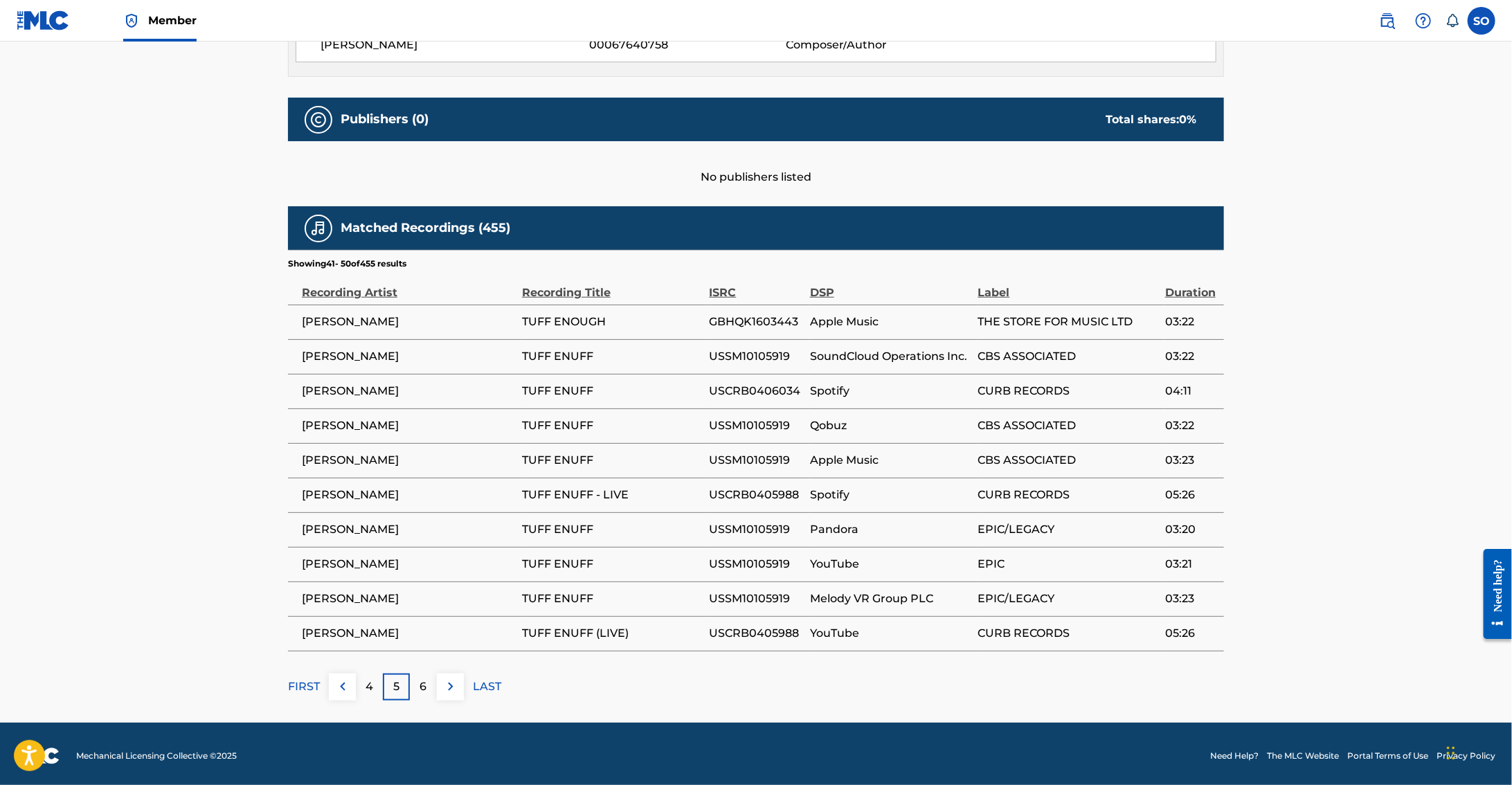
click at [444, 683] on img at bounding box center [450, 686] width 17 height 17
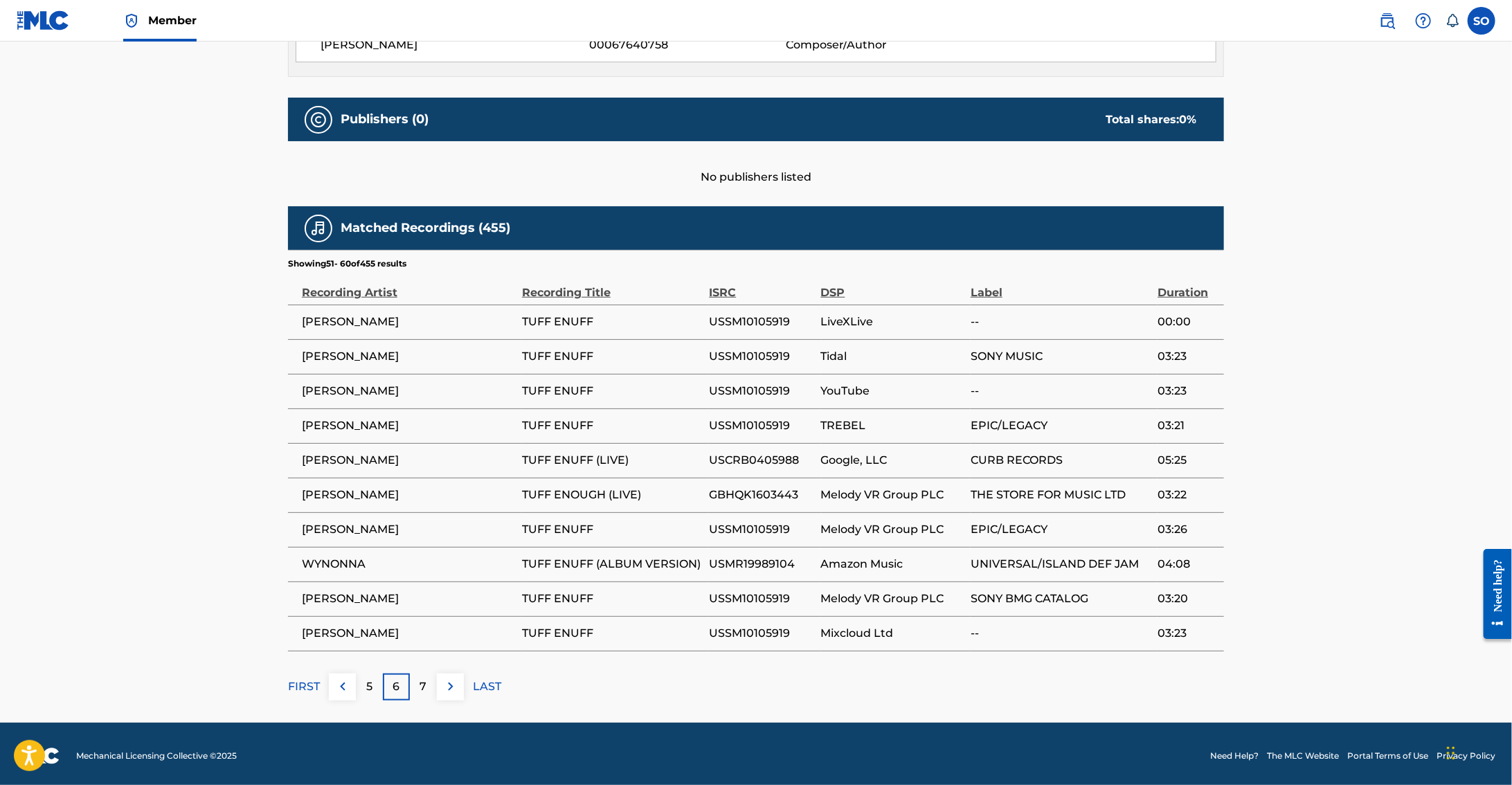
click at [443, 683] on img at bounding box center [450, 686] width 17 height 17
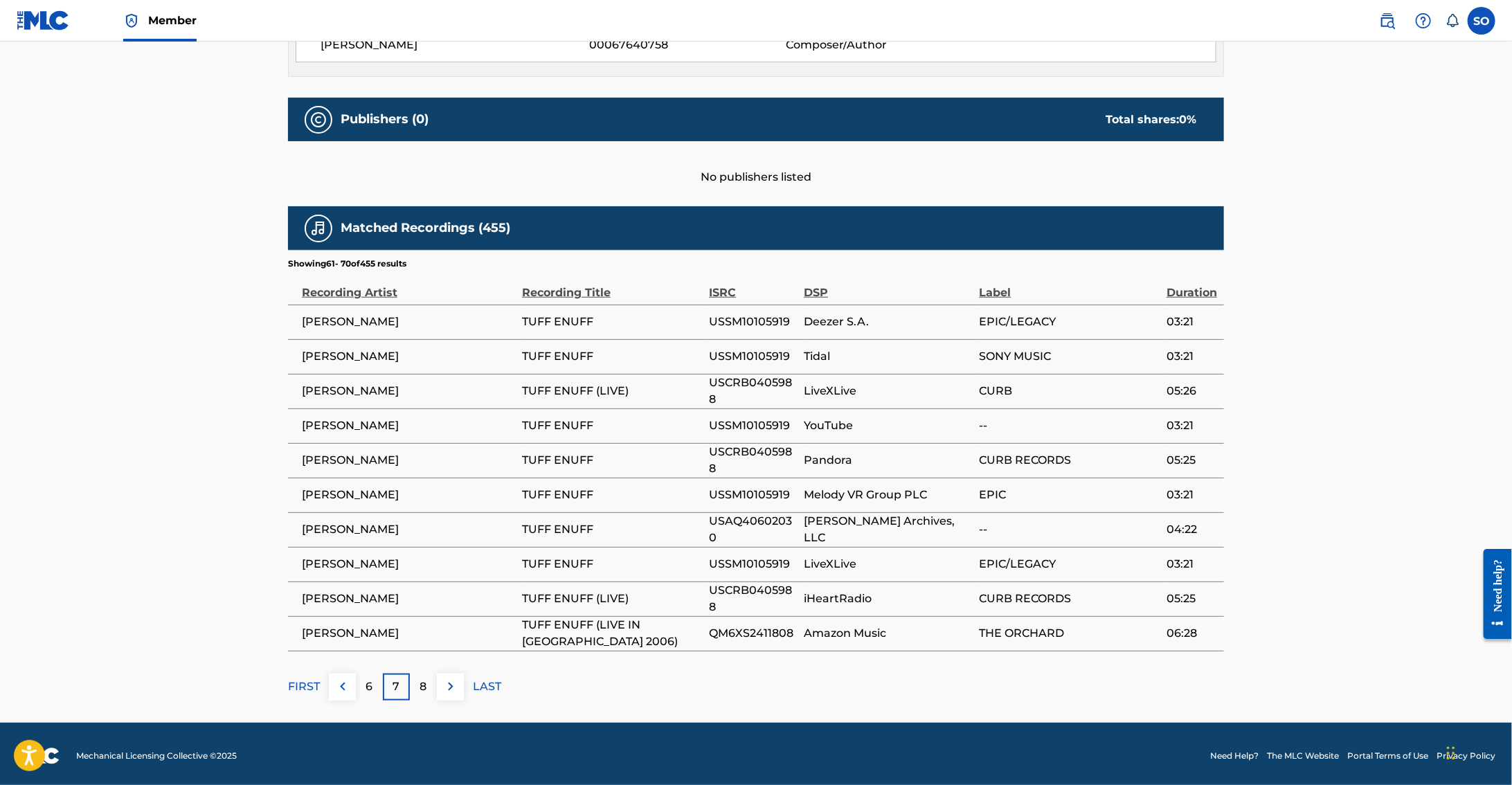
click at [443, 683] on img at bounding box center [450, 686] width 17 height 17
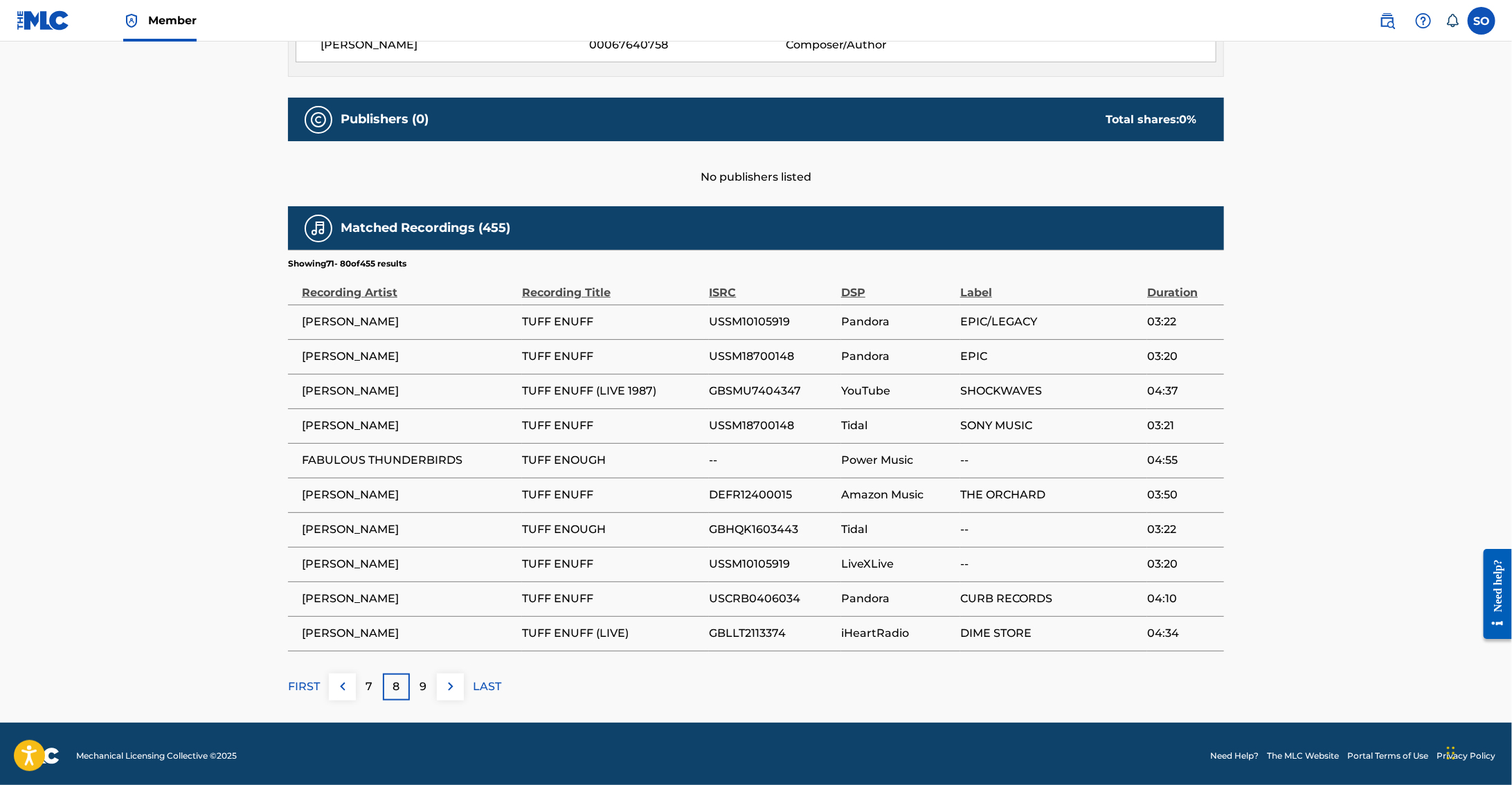
click at [443, 683] on img at bounding box center [450, 686] width 17 height 17
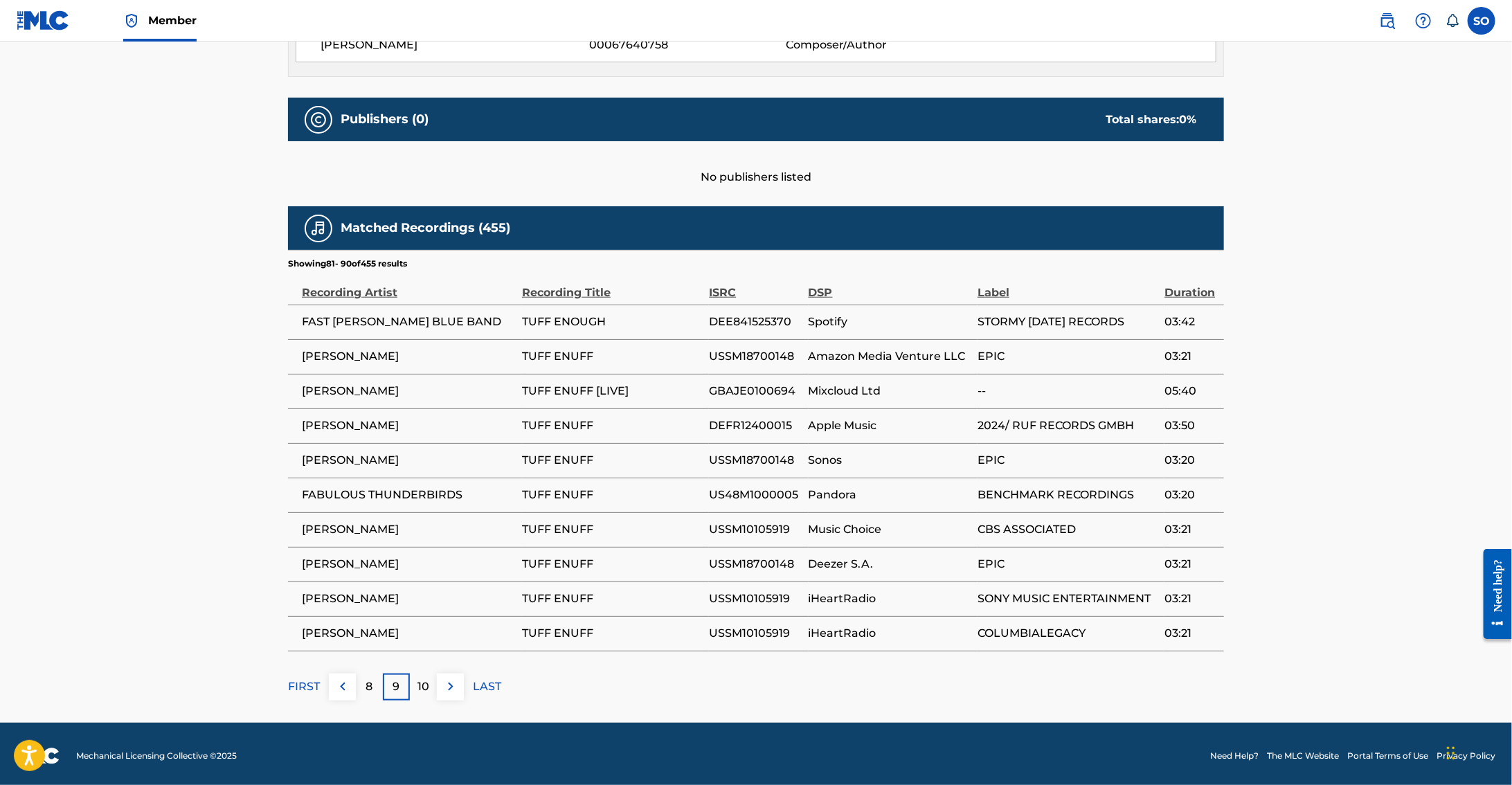
click at [443, 683] on img at bounding box center [450, 686] width 17 height 17
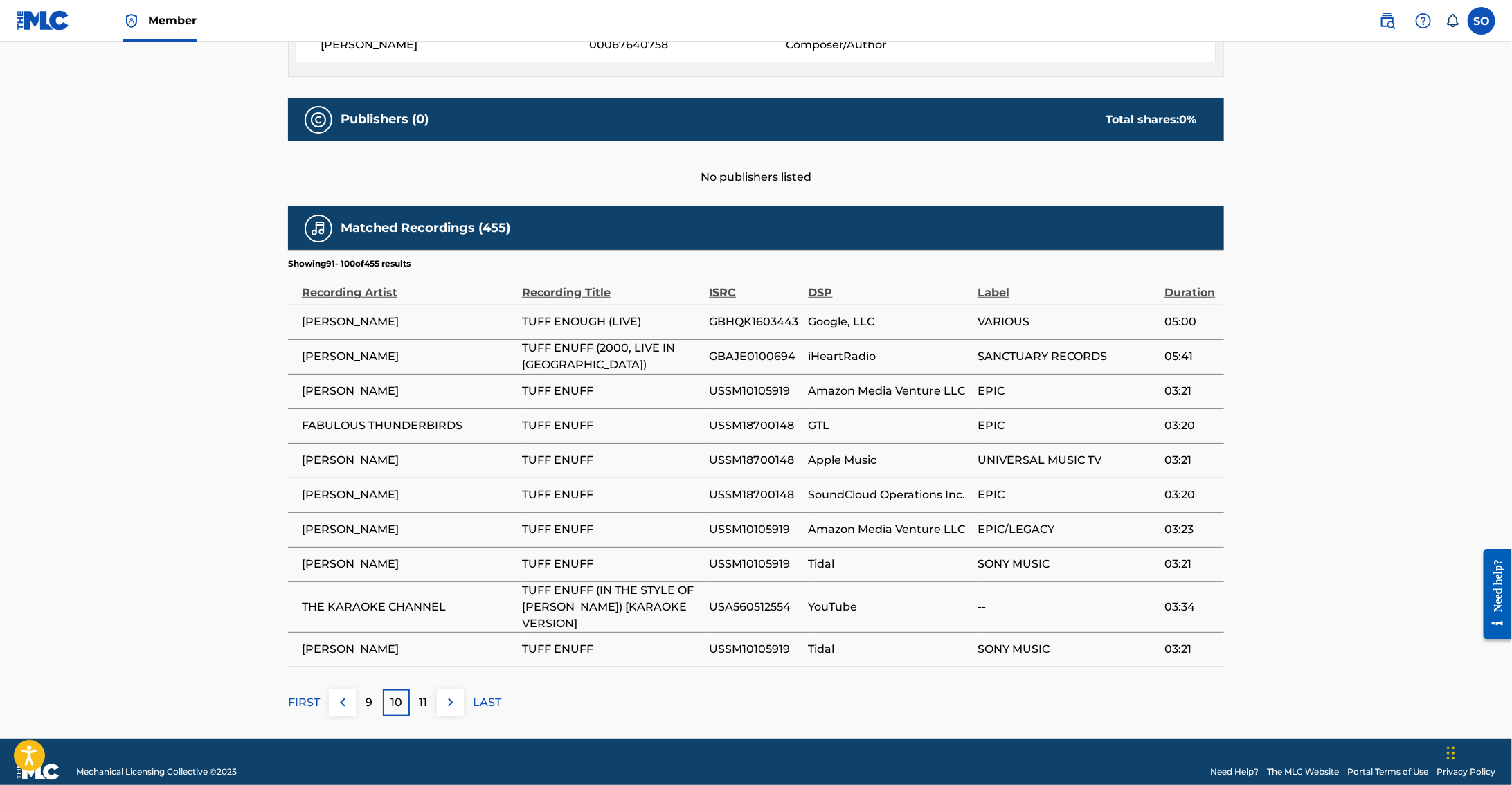
click at [443, 683] on div "Matched Recordings (455) Showing 91 - 100 of 455 results Recording Artist Recor…" at bounding box center [756, 461] width 936 height 510
click at [448, 711] on img at bounding box center [450, 702] width 17 height 17
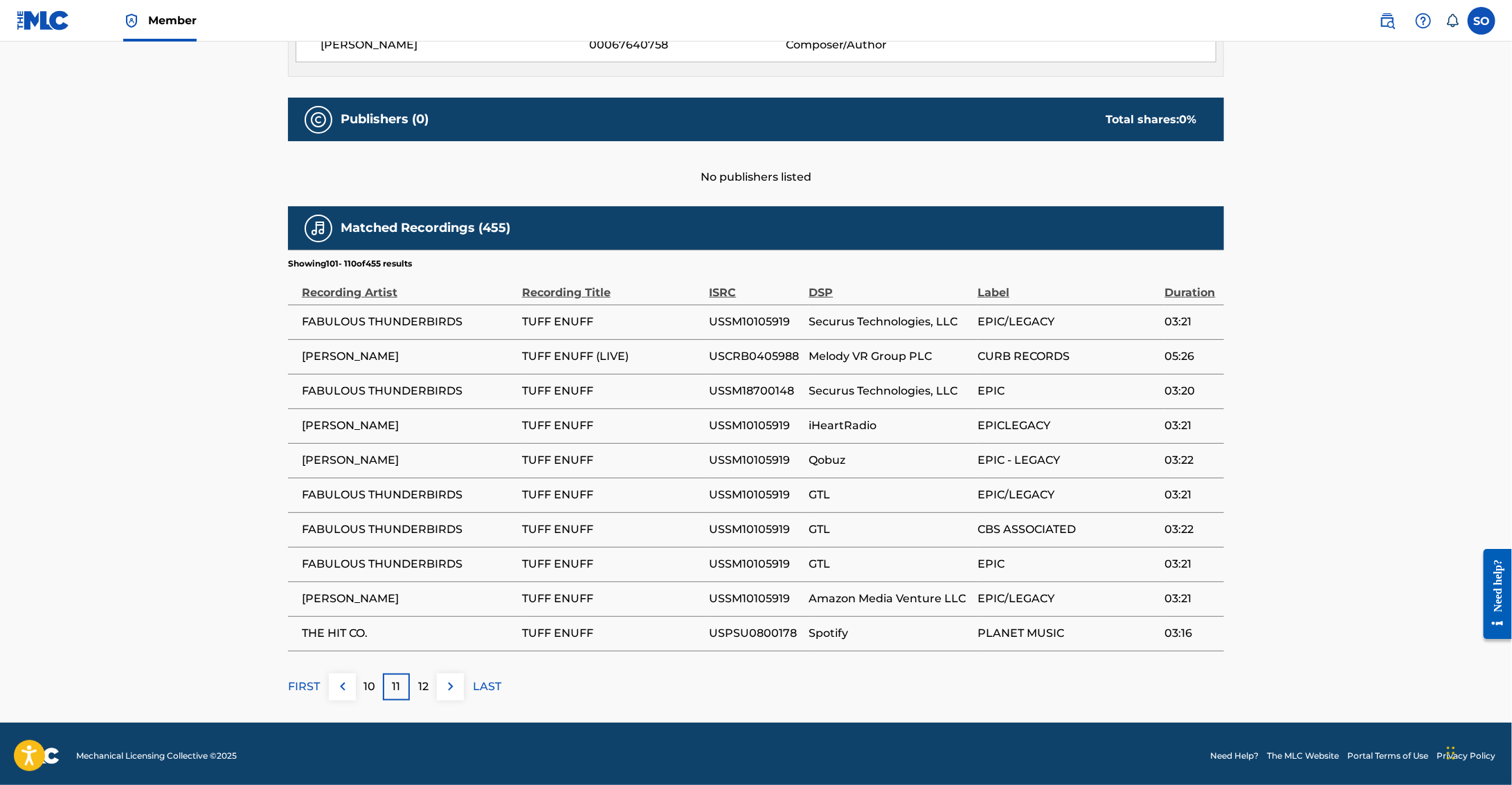
click at [451, 683] on img at bounding box center [450, 686] width 17 height 17
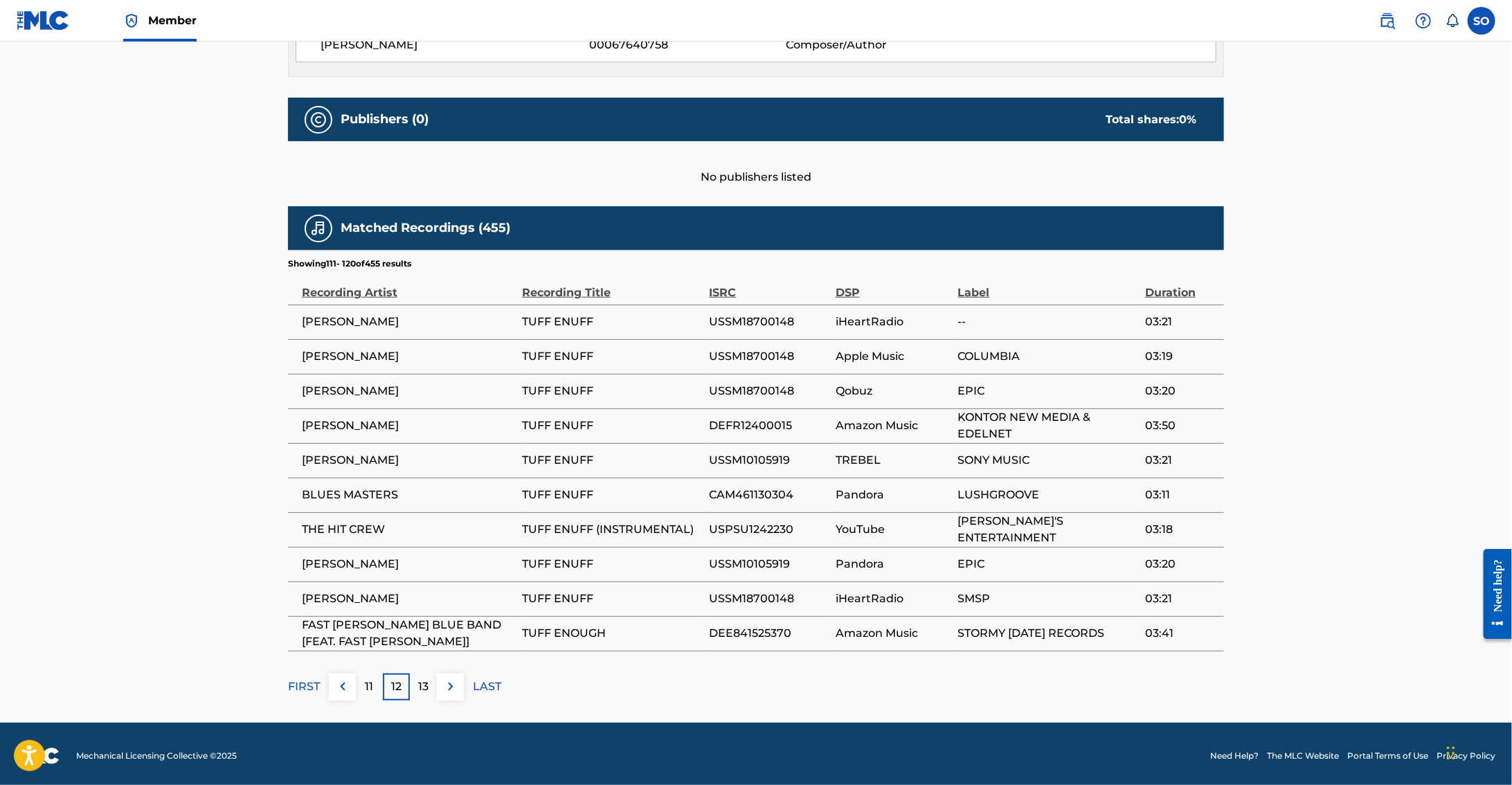
click at [451, 683] on img at bounding box center [450, 686] width 17 height 17
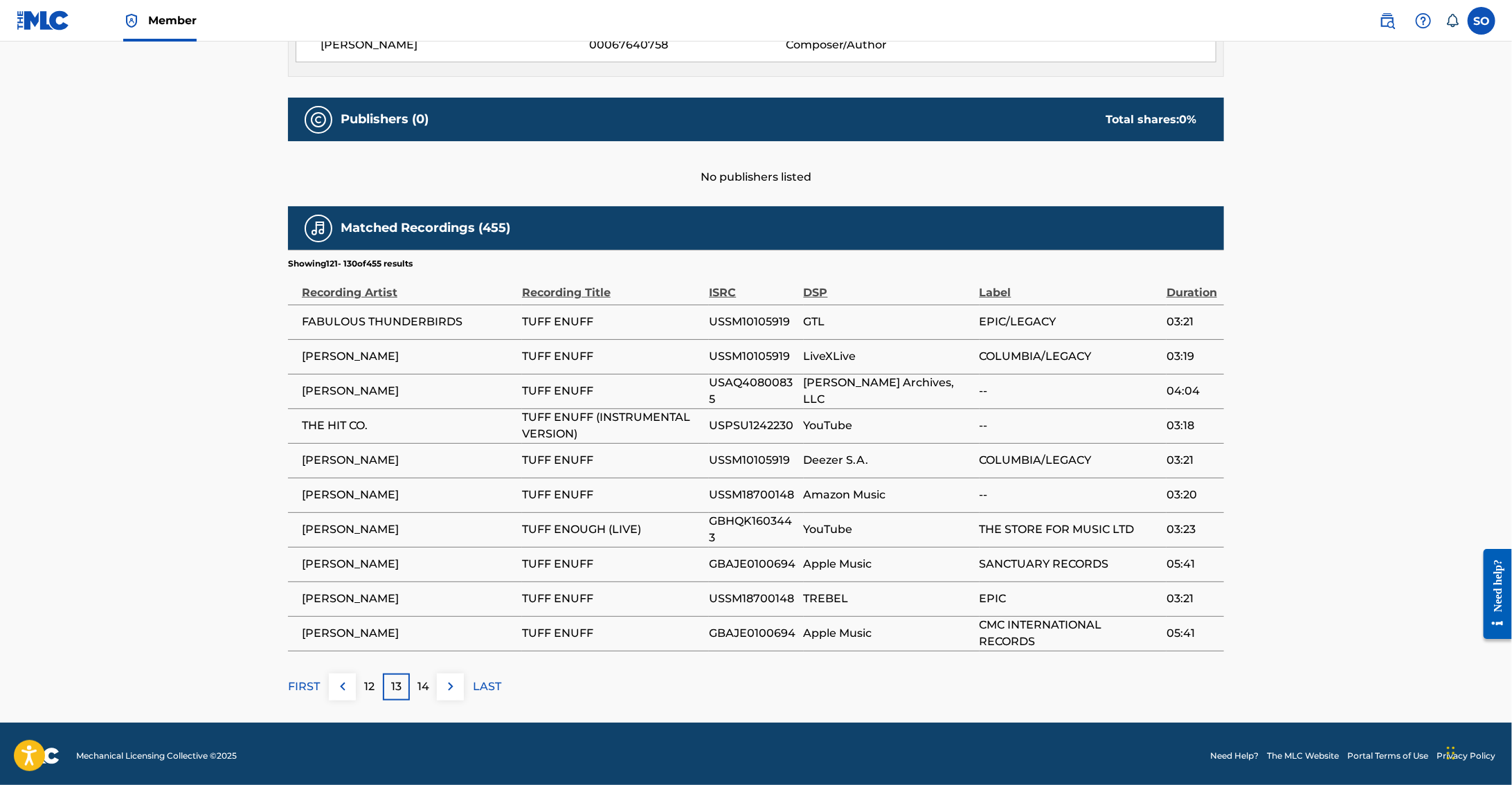
click at [451, 683] on img at bounding box center [450, 686] width 17 height 17
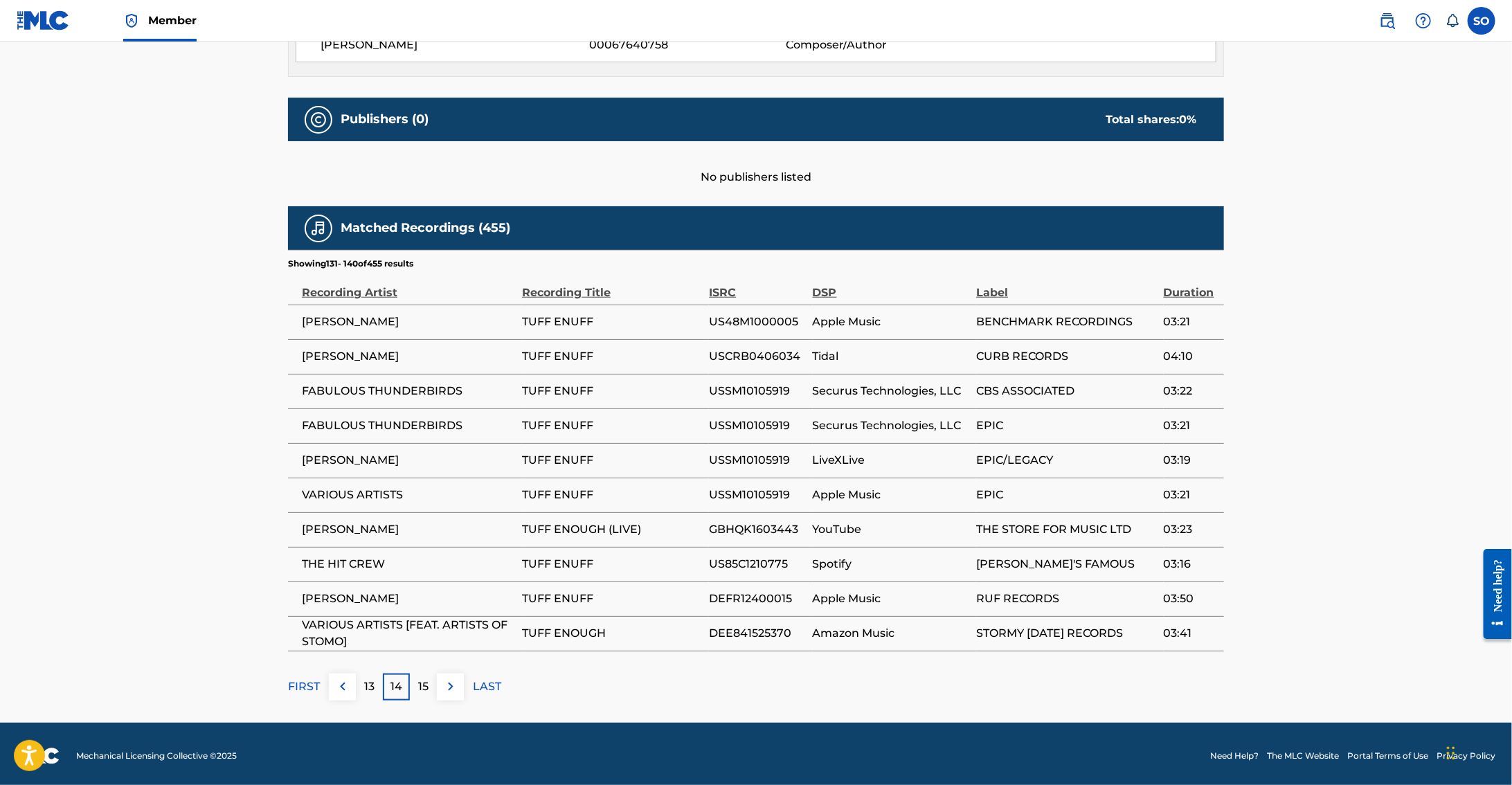
click at [451, 683] on img at bounding box center [450, 686] width 17 height 17
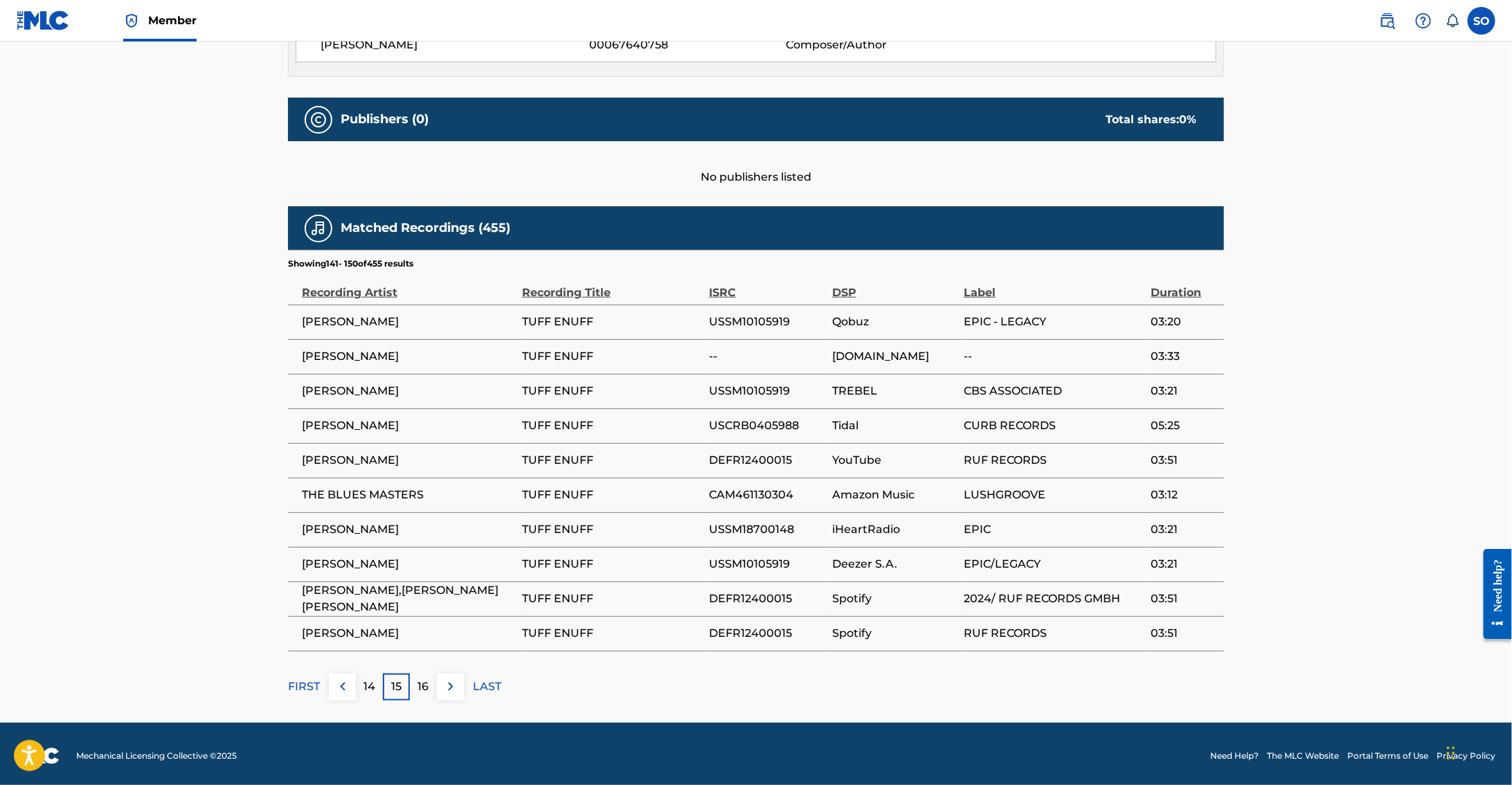
click at [451, 683] on img at bounding box center [450, 686] width 17 height 17
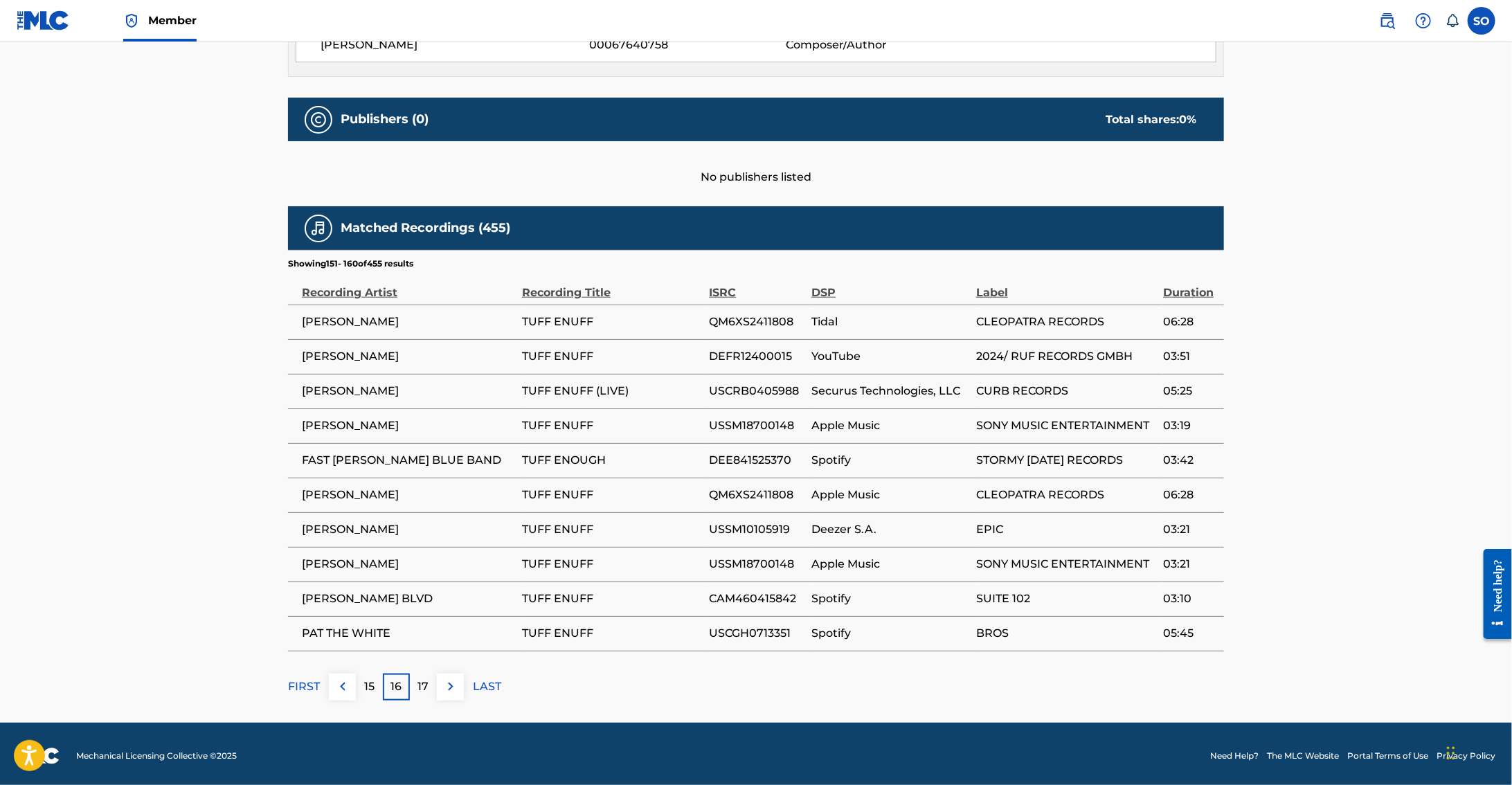
click at [451, 683] on img at bounding box center [450, 686] width 17 height 17
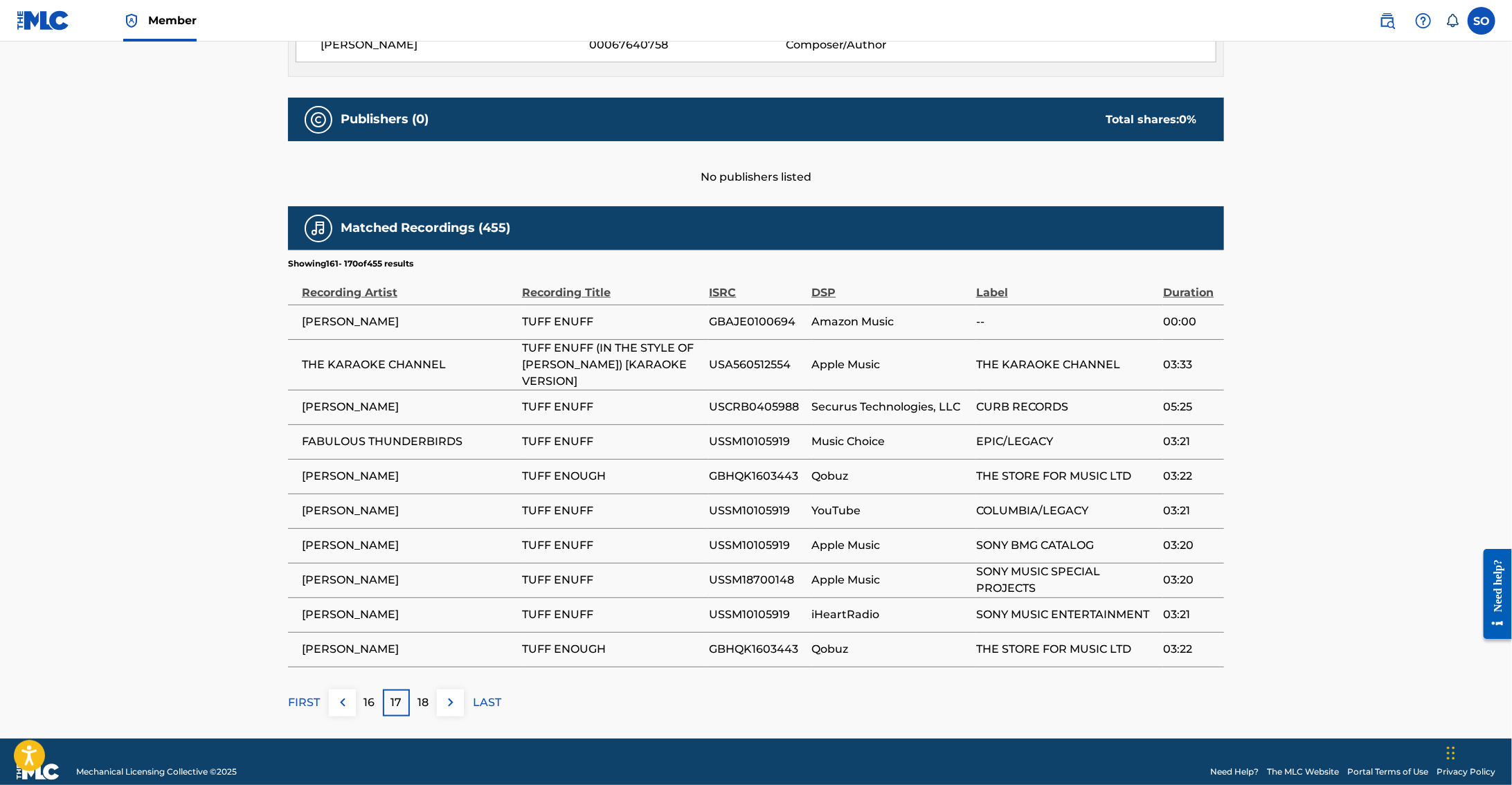
click at [451, 683] on div "Matched Recordings (455) Showing 161 - 170 of 455 results Recording Artist Reco…" at bounding box center [756, 461] width 936 height 510
click at [440, 717] on button at bounding box center [450, 702] width 27 height 27
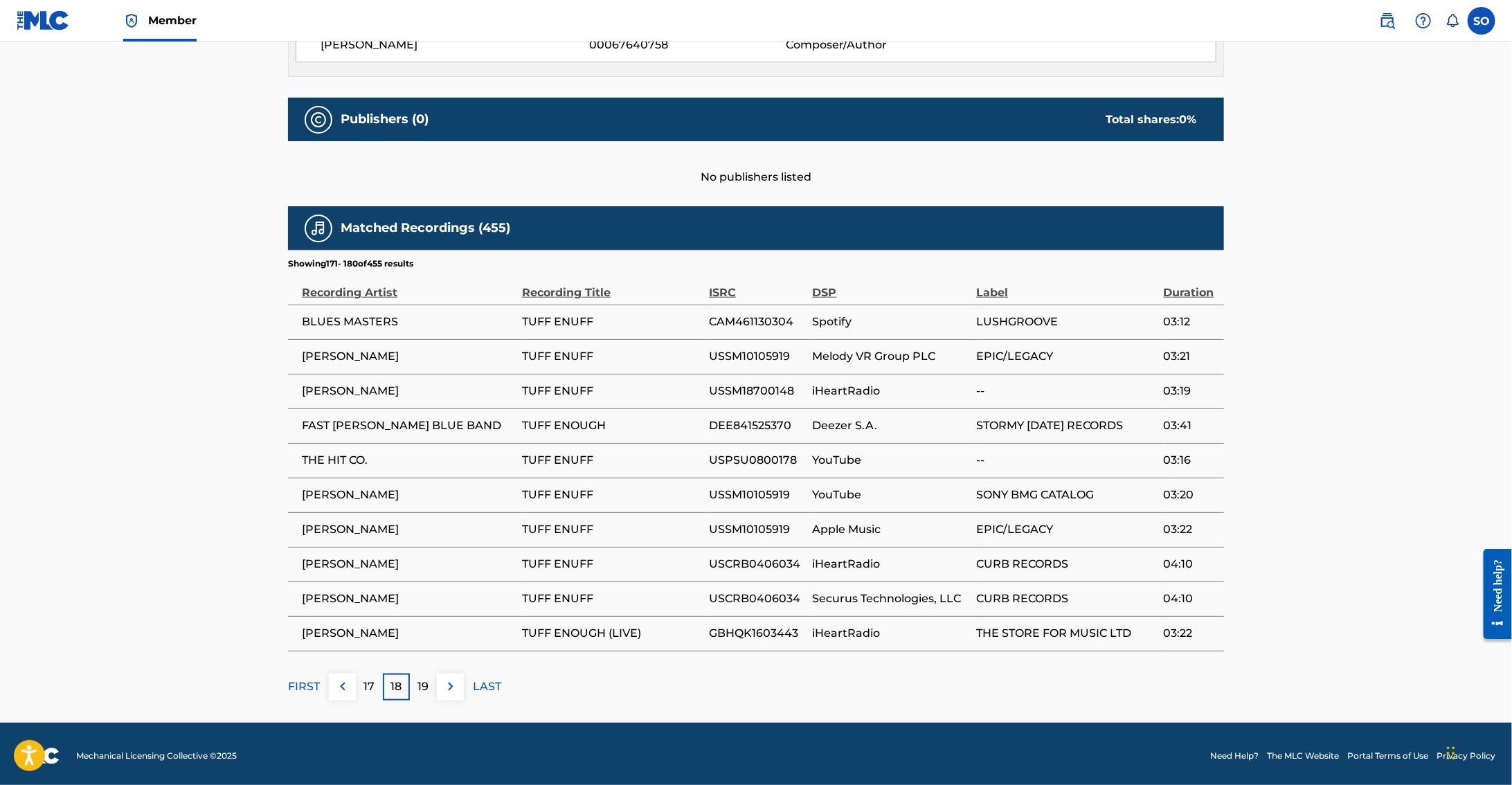
click at [439, 686] on button at bounding box center [450, 686] width 27 height 27
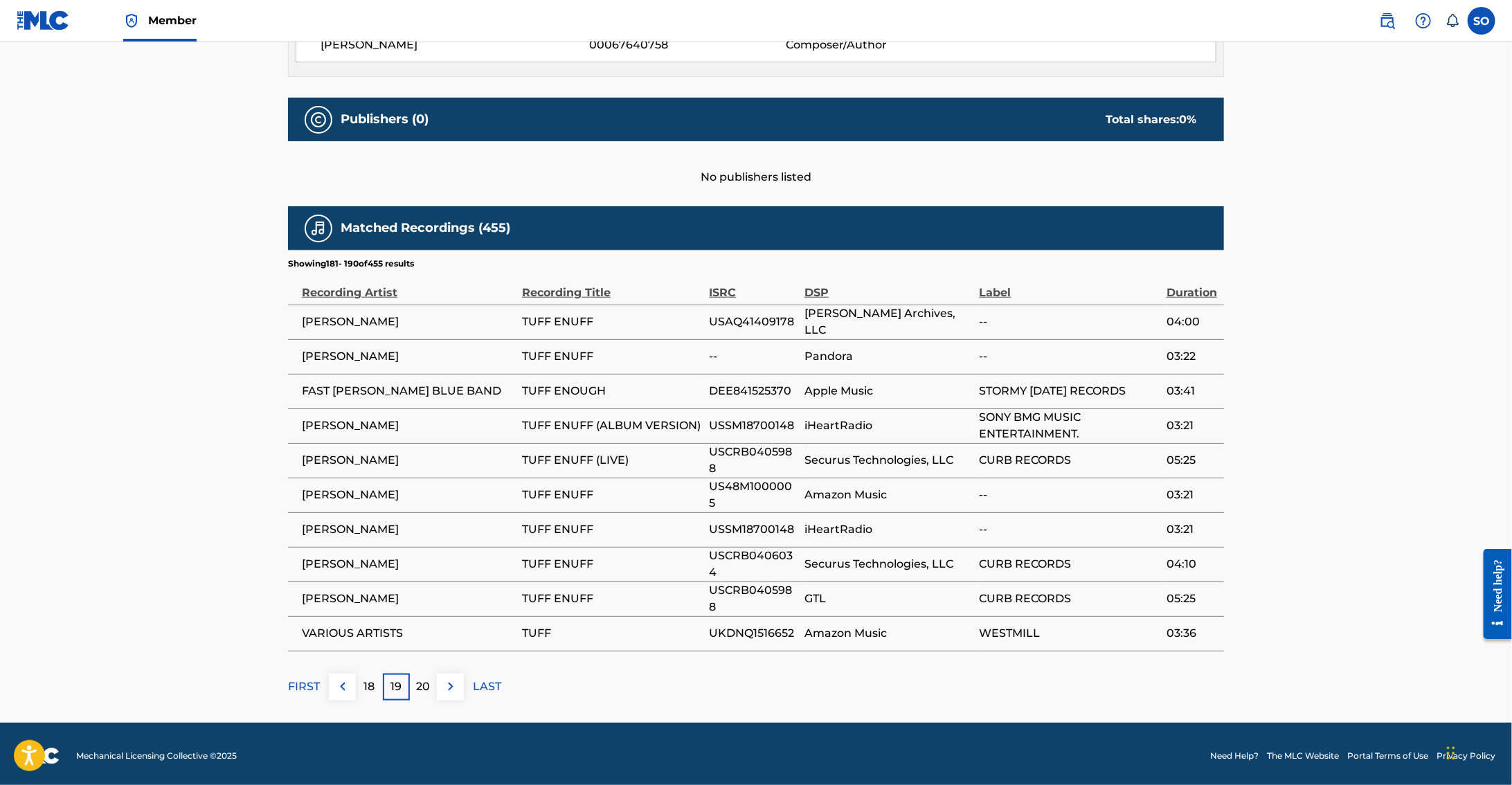
click at [444, 687] on img at bounding box center [450, 686] width 17 height 17
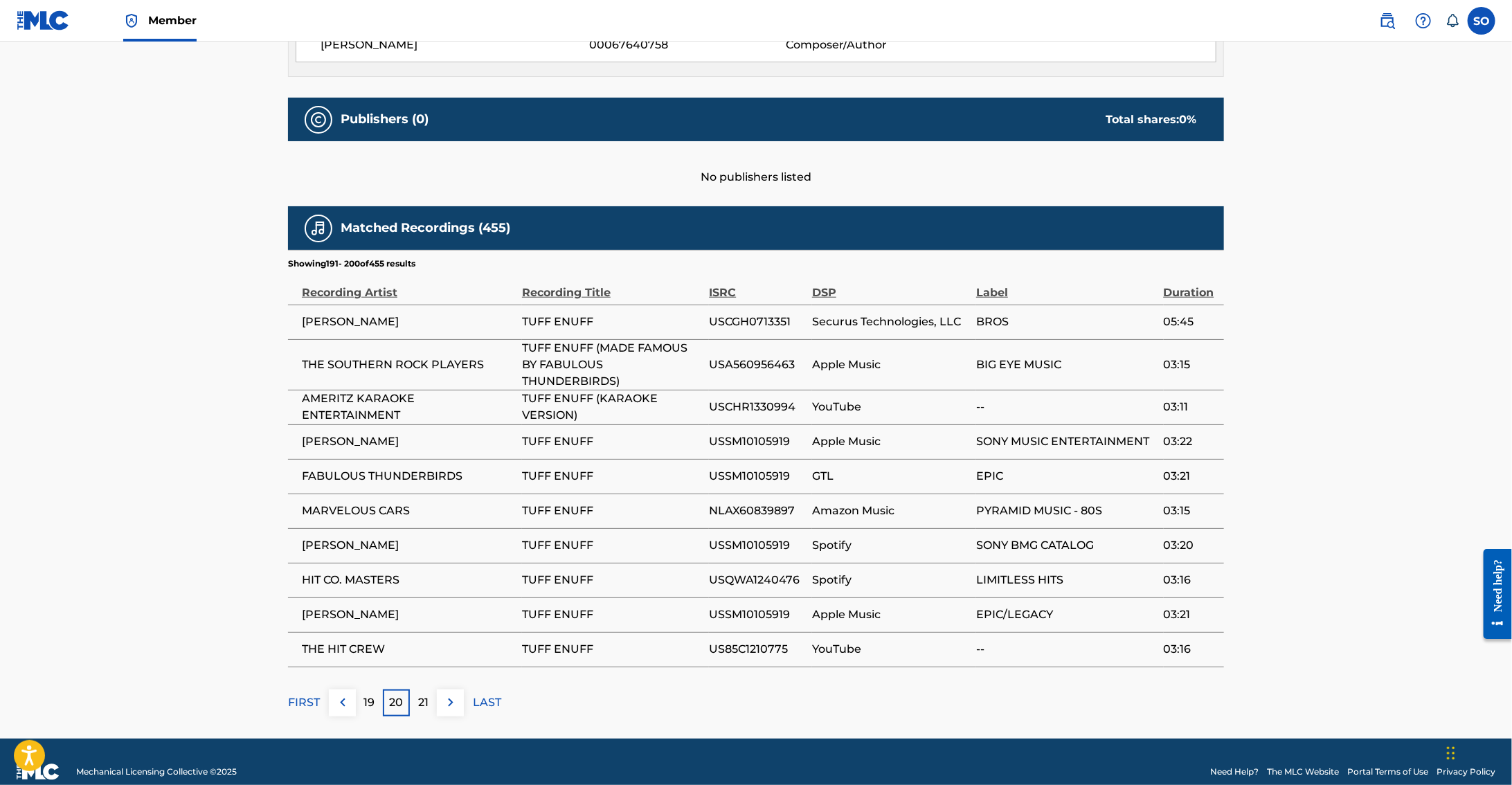
click at [444, 689] on button at bounding box center [450, 702] width 27 height 27
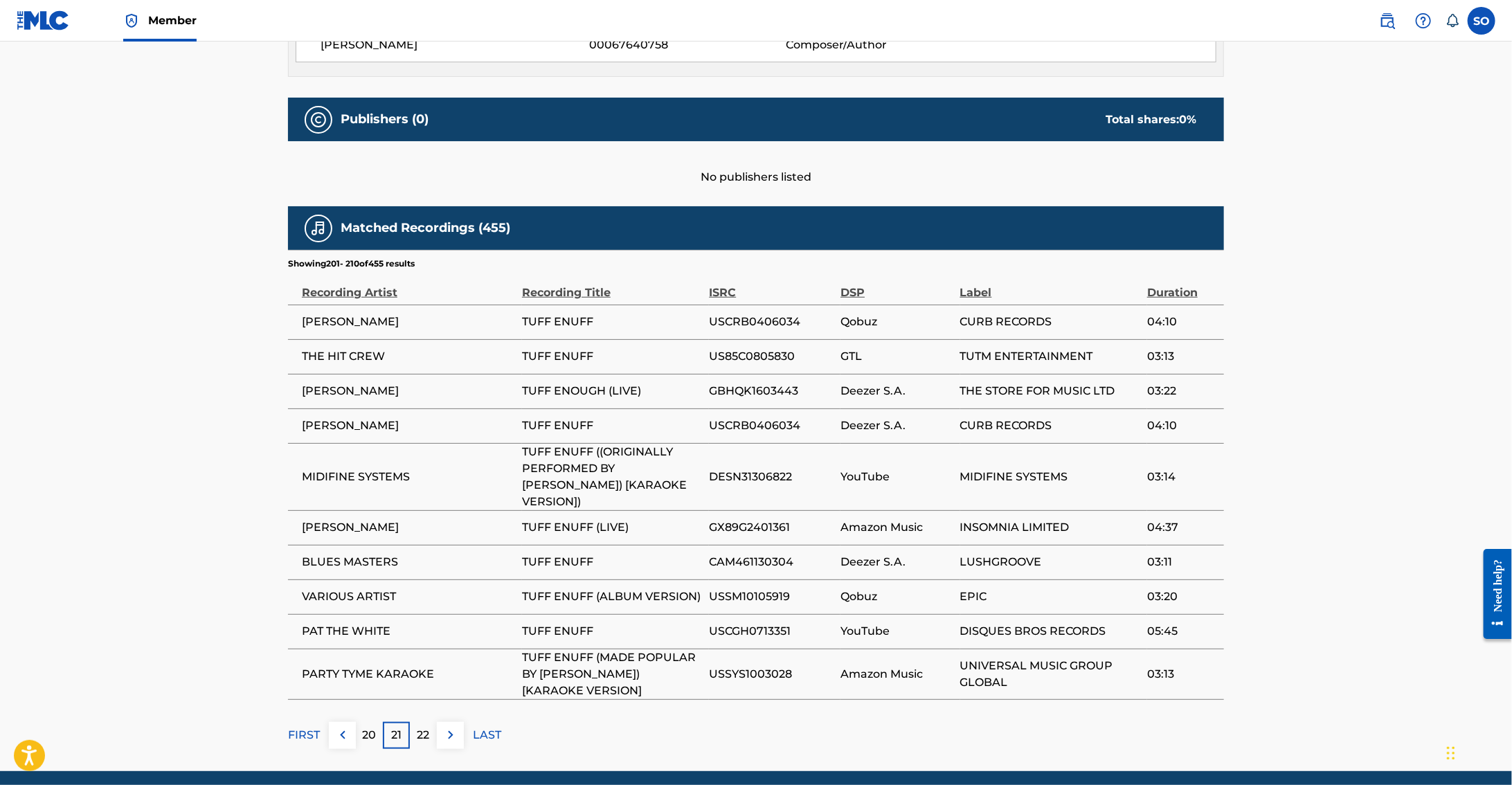
click at [442, 744] on img at bounding box center [450, 735] width 17 height 17
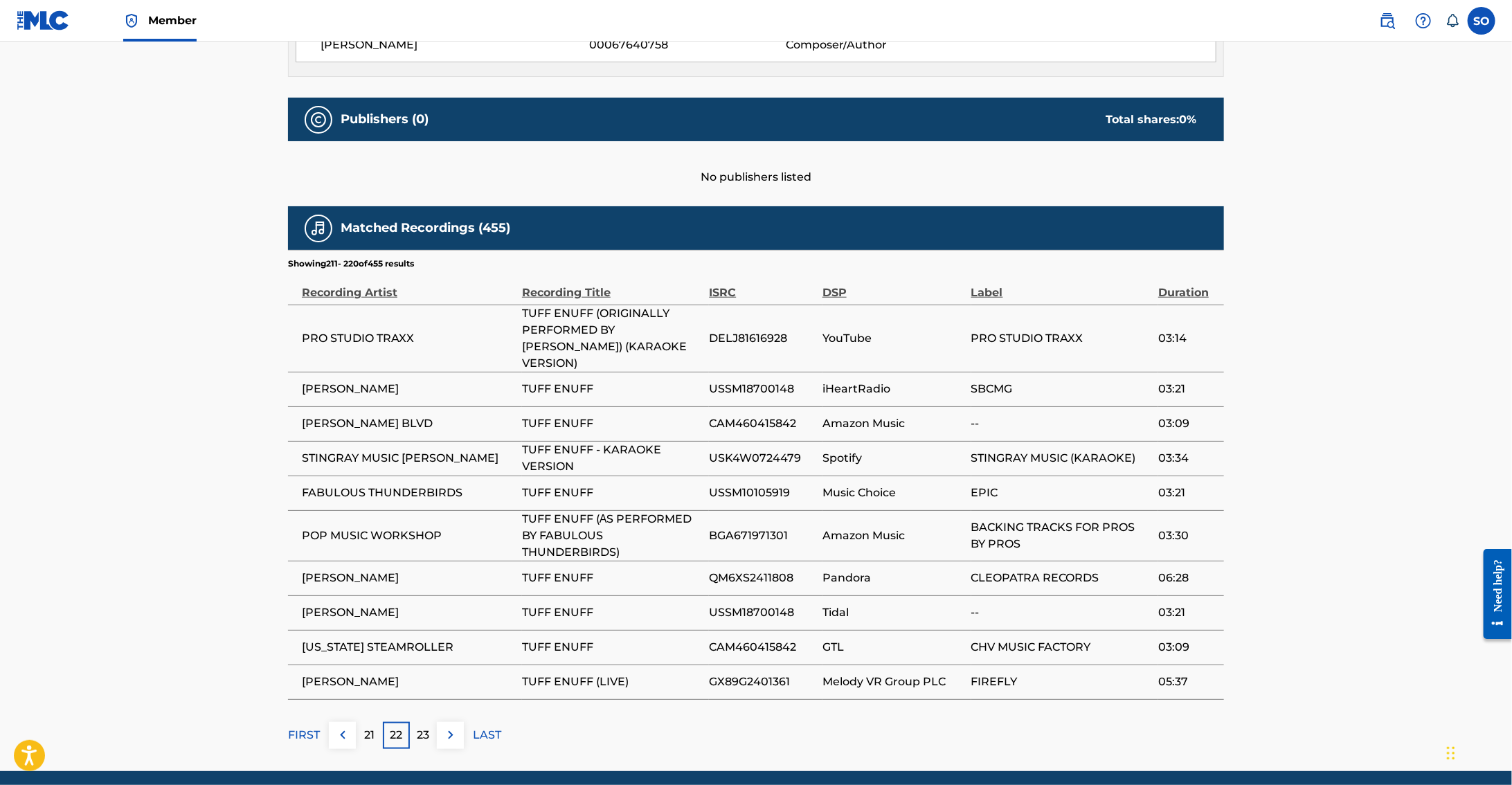
click at [442, 749] on main "< Back to public search results Copy work link TUFF ENUFF Work Detail Member Wo…" at bounding box center [756, 102] width 1512 height 1341
click at [443, 736] on img at bounding box center [450, 735] width 17 height 17
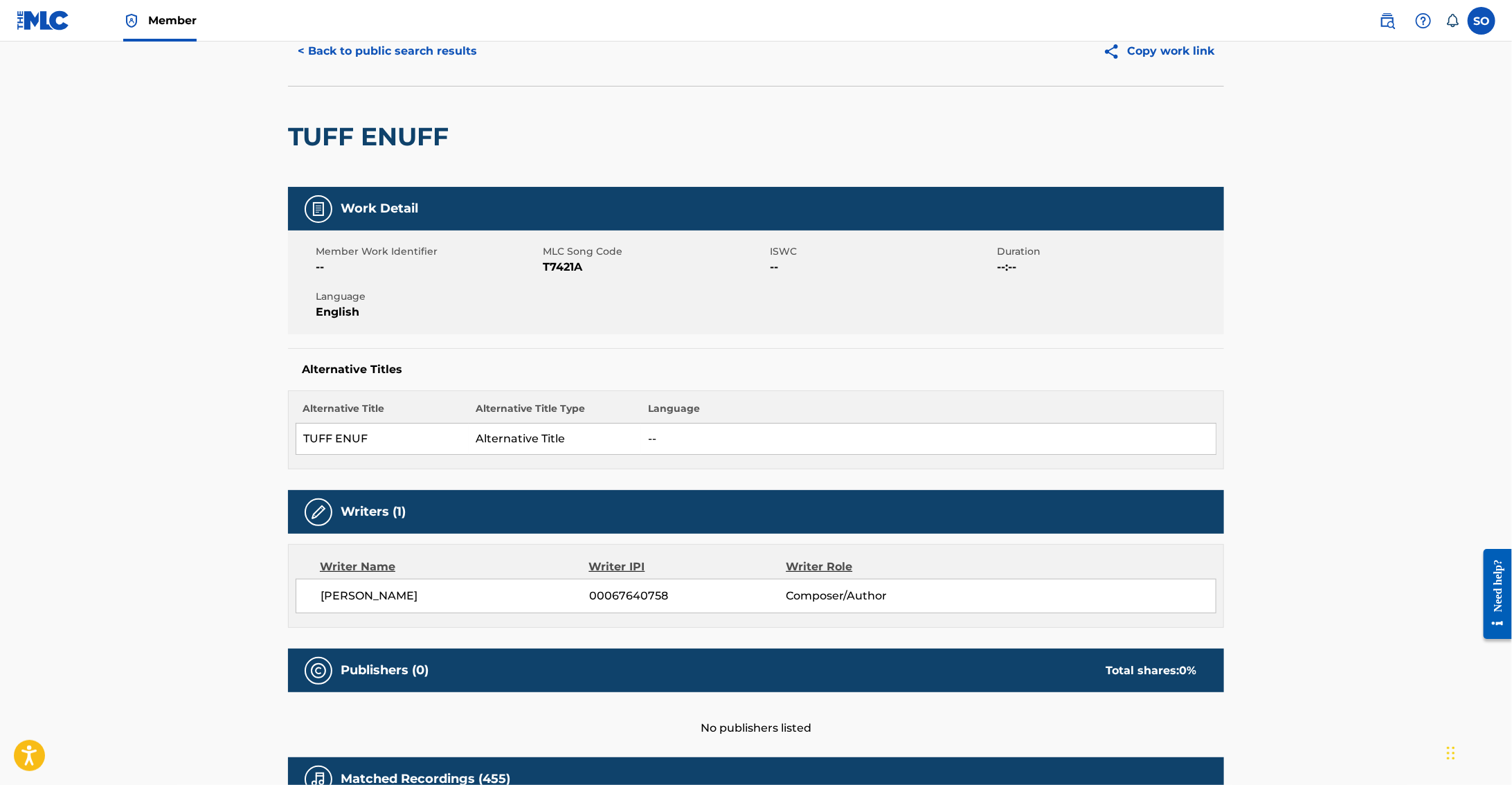
scroll to position [0, 0]
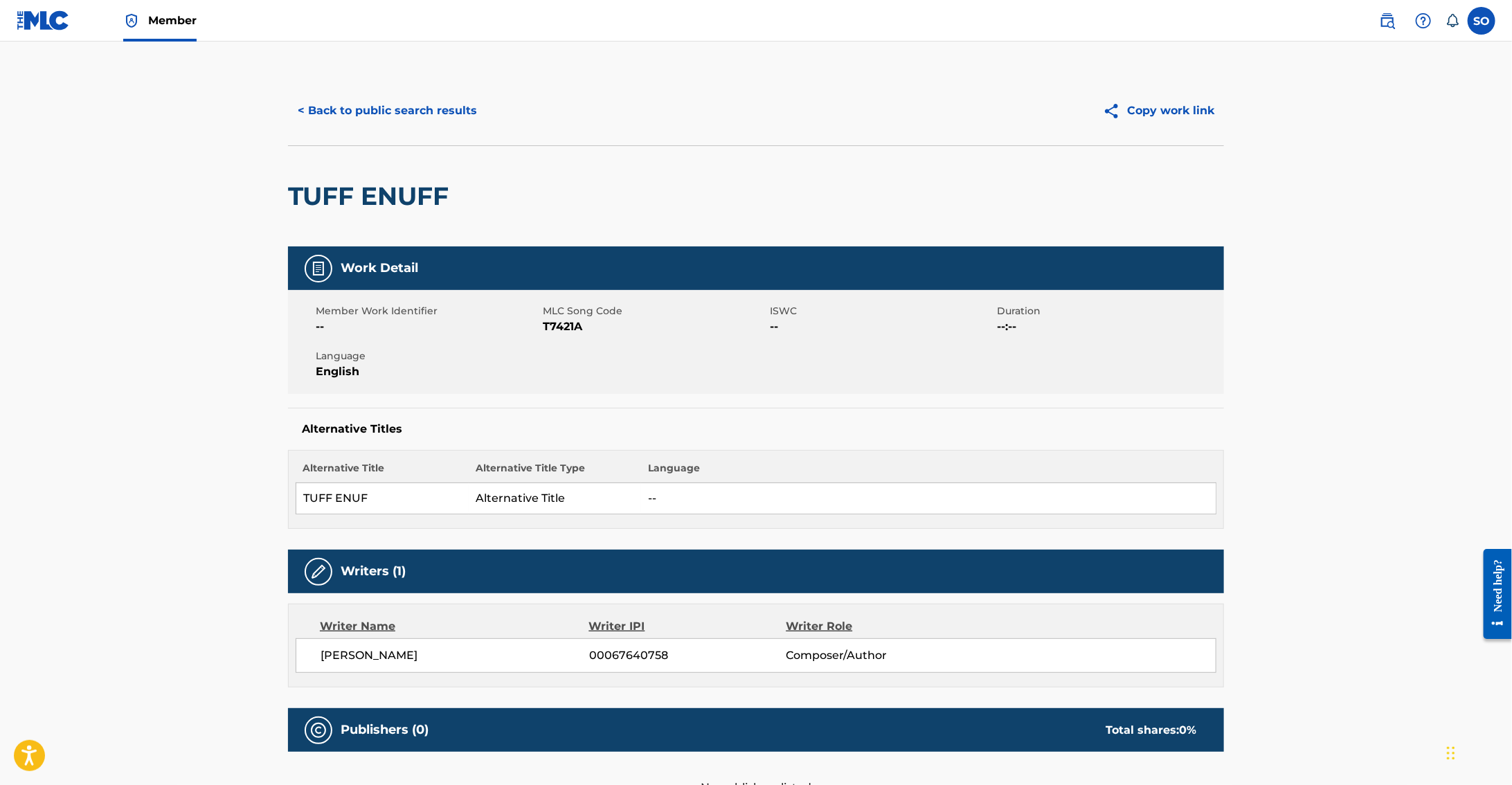
click at [171, 27] on span "Member" at bounding box center [172, 21] width 48 height 16
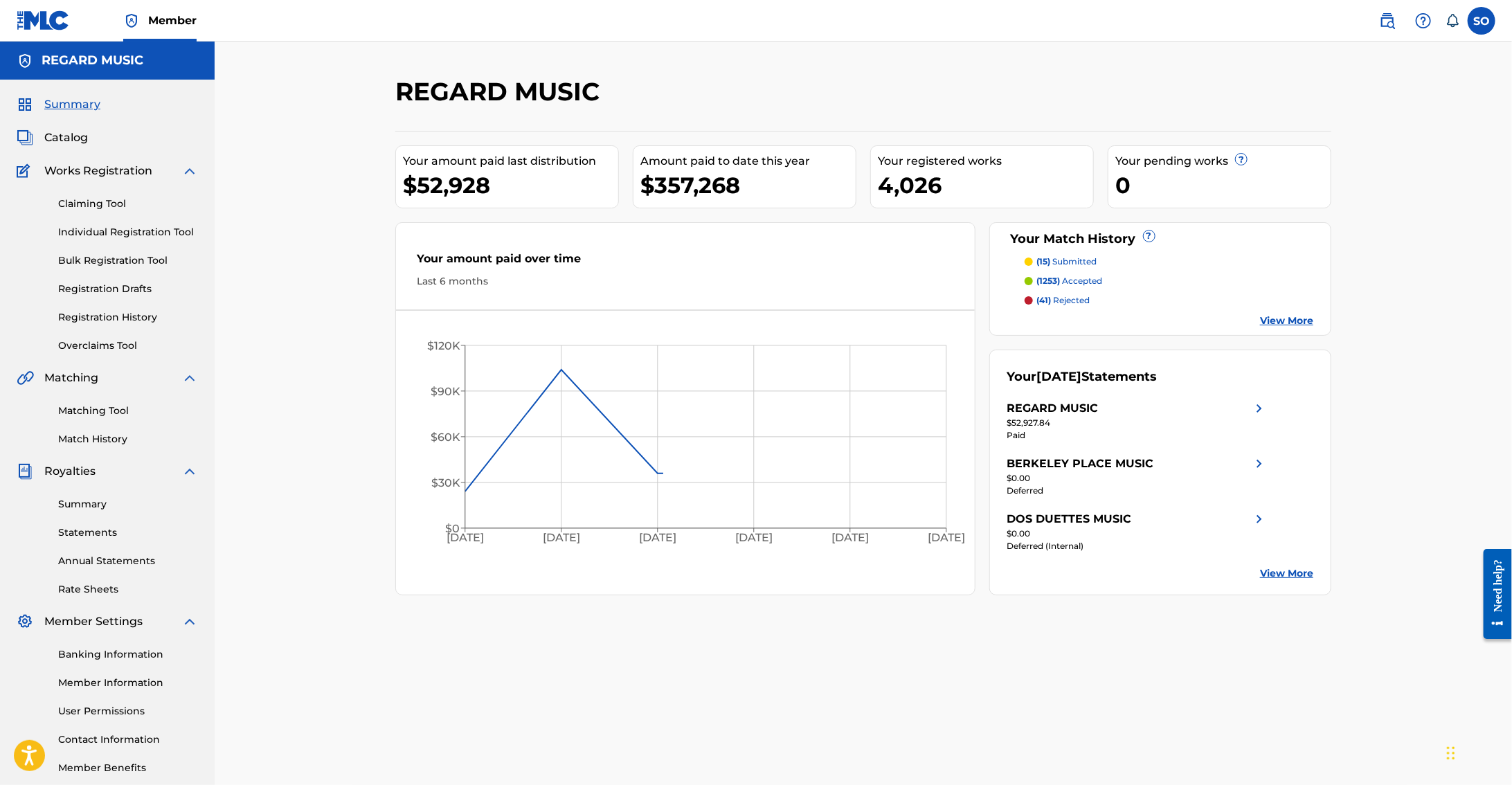
click at [80, 144] on span "Catalog" at bounding box center [66, 137] width 43 height 17
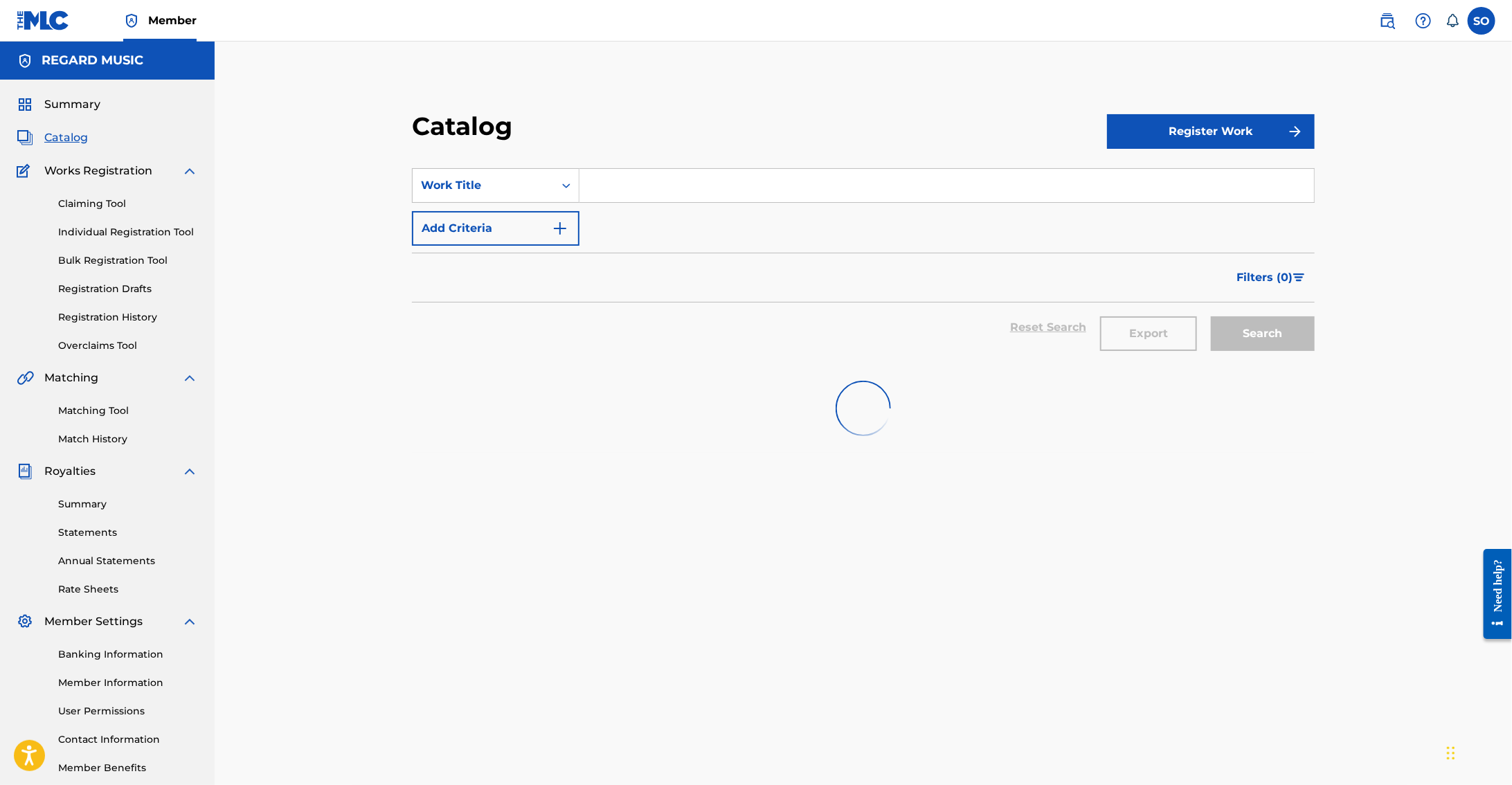
click at [606, 188] on input "Search Form" at bounding box center [946, 186] width 734 height 34
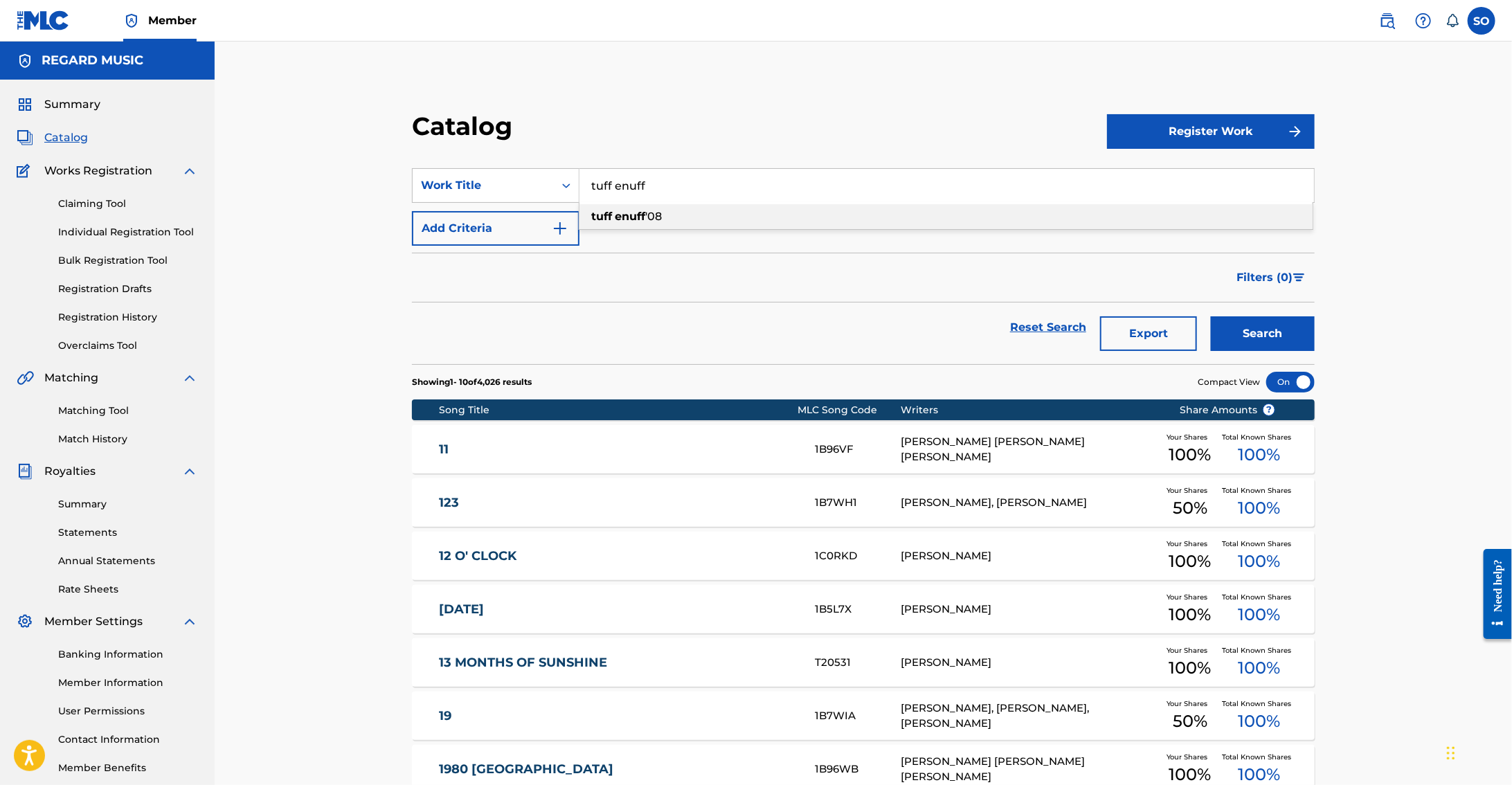
click at [620, 215] on strong "enuff" at bounding box center [630, 215] width 31 height 13
type input "tuff enuff '08"
click at [1248, 324] on button "Search" at bounding box center [1262, 333] width 104 height 35
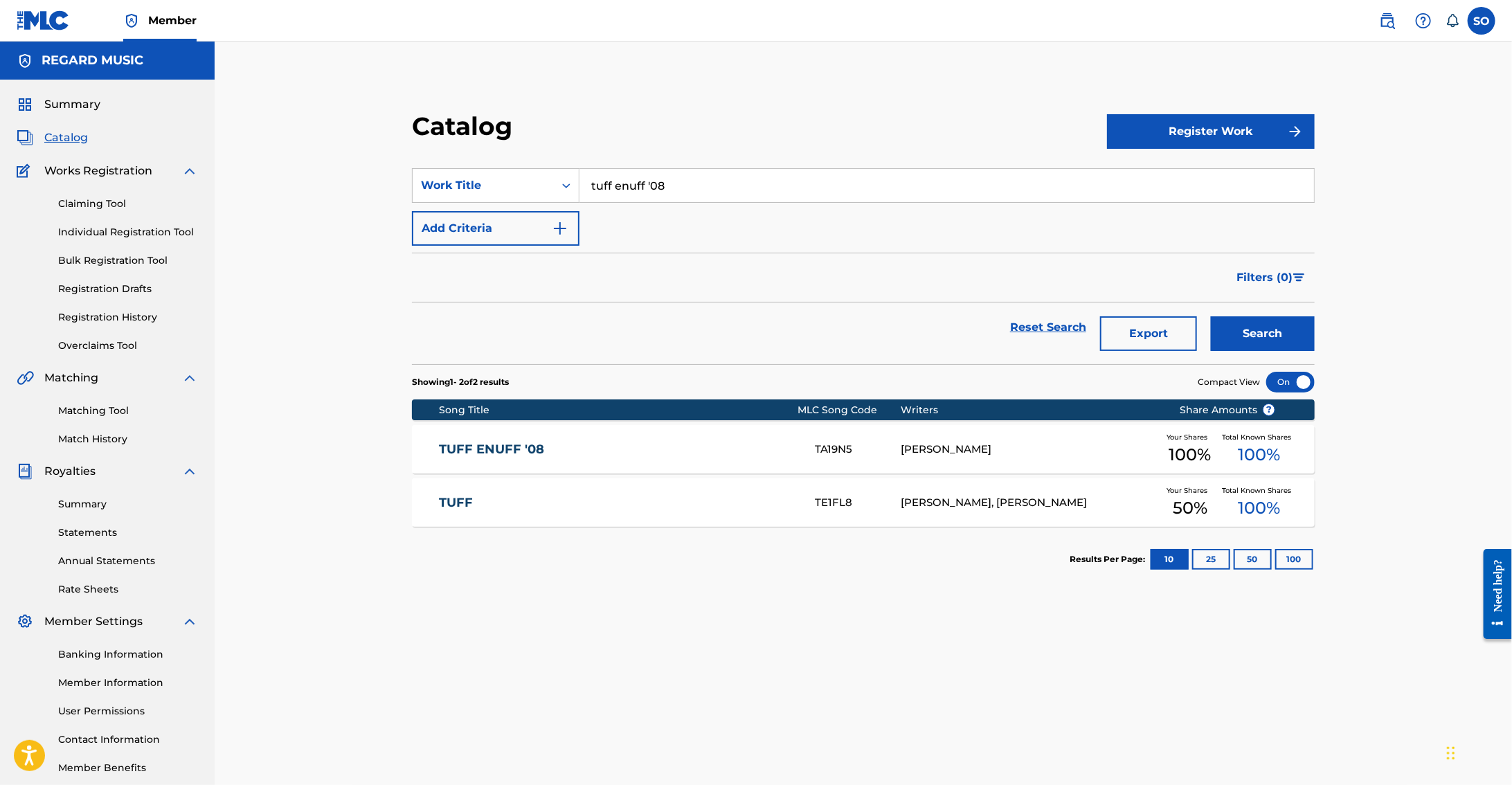
click at [650, 443] on link "TUFF ENUFF '08" at bounding box center [618, 449] width 357 height 16
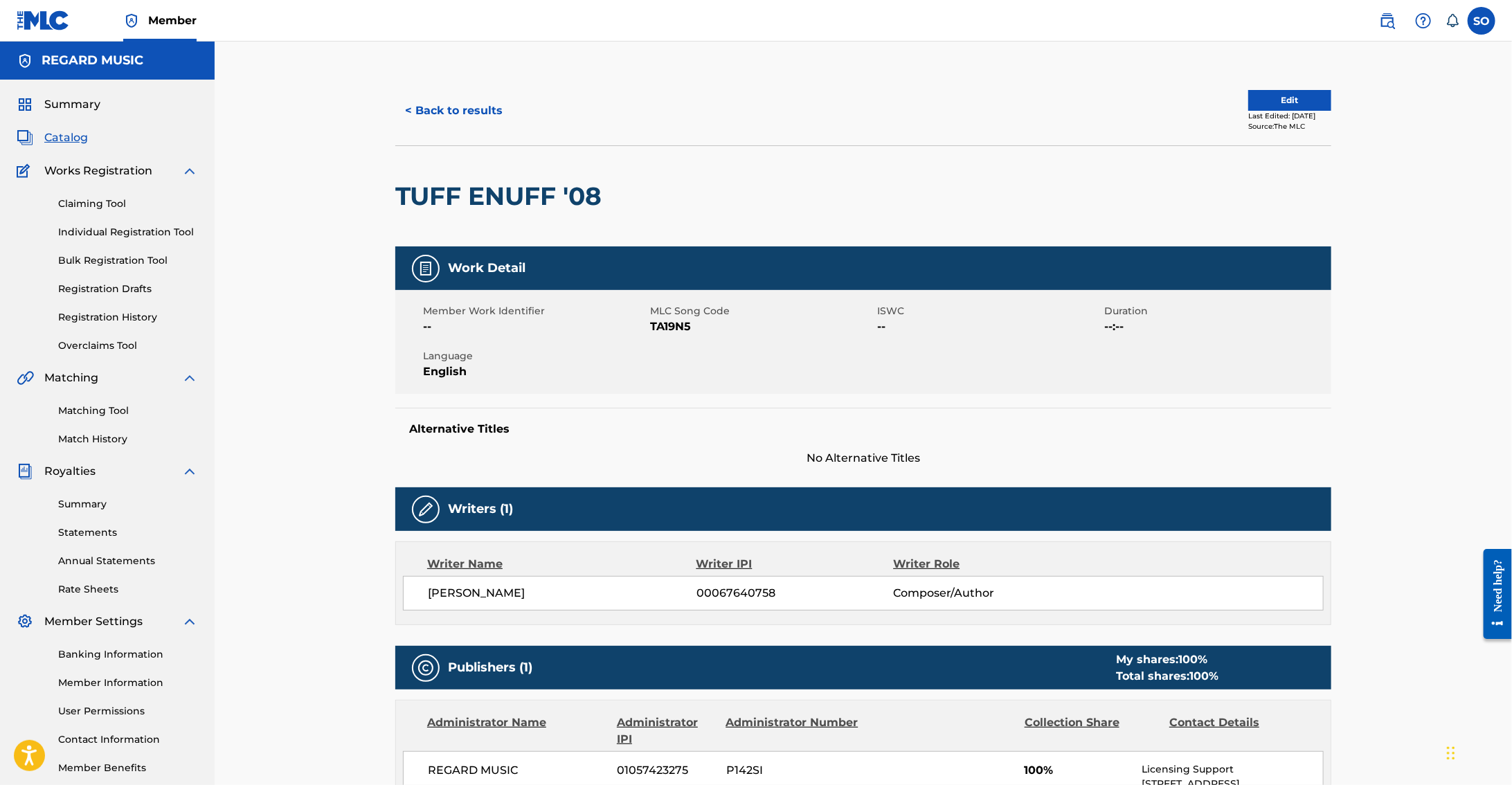
click at [1395, 27] on img at bounding box center [1387, 21] width 17 height 17
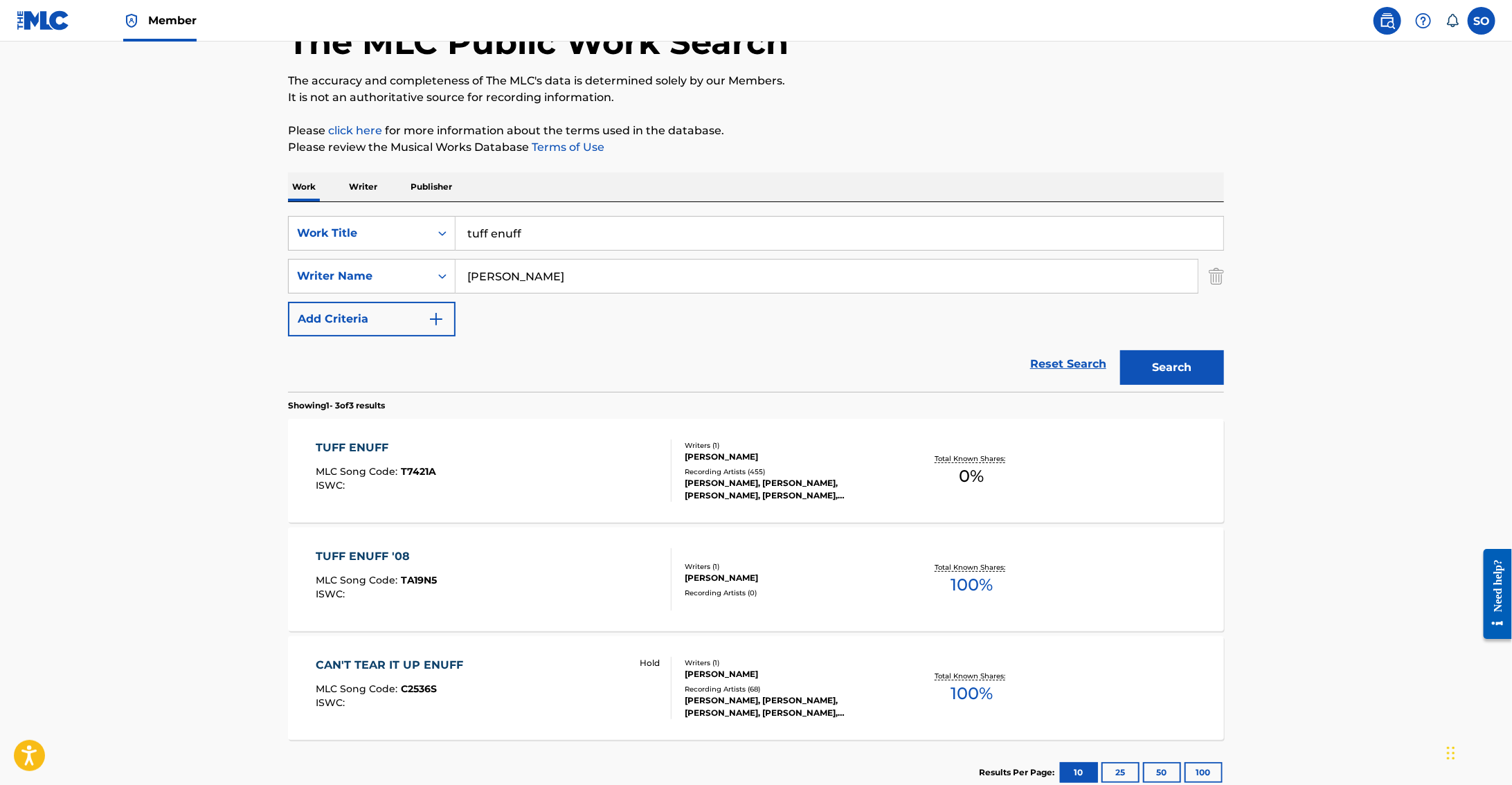
scroll to position [94, 0]
click at [754, 704] on div "[PERSON_NAME], [PERSON_NAME], [PERSON_NAME], [PERSON_NAME], [PERSON_NAME]" at bounding box center [790, 705] width 209 height 25
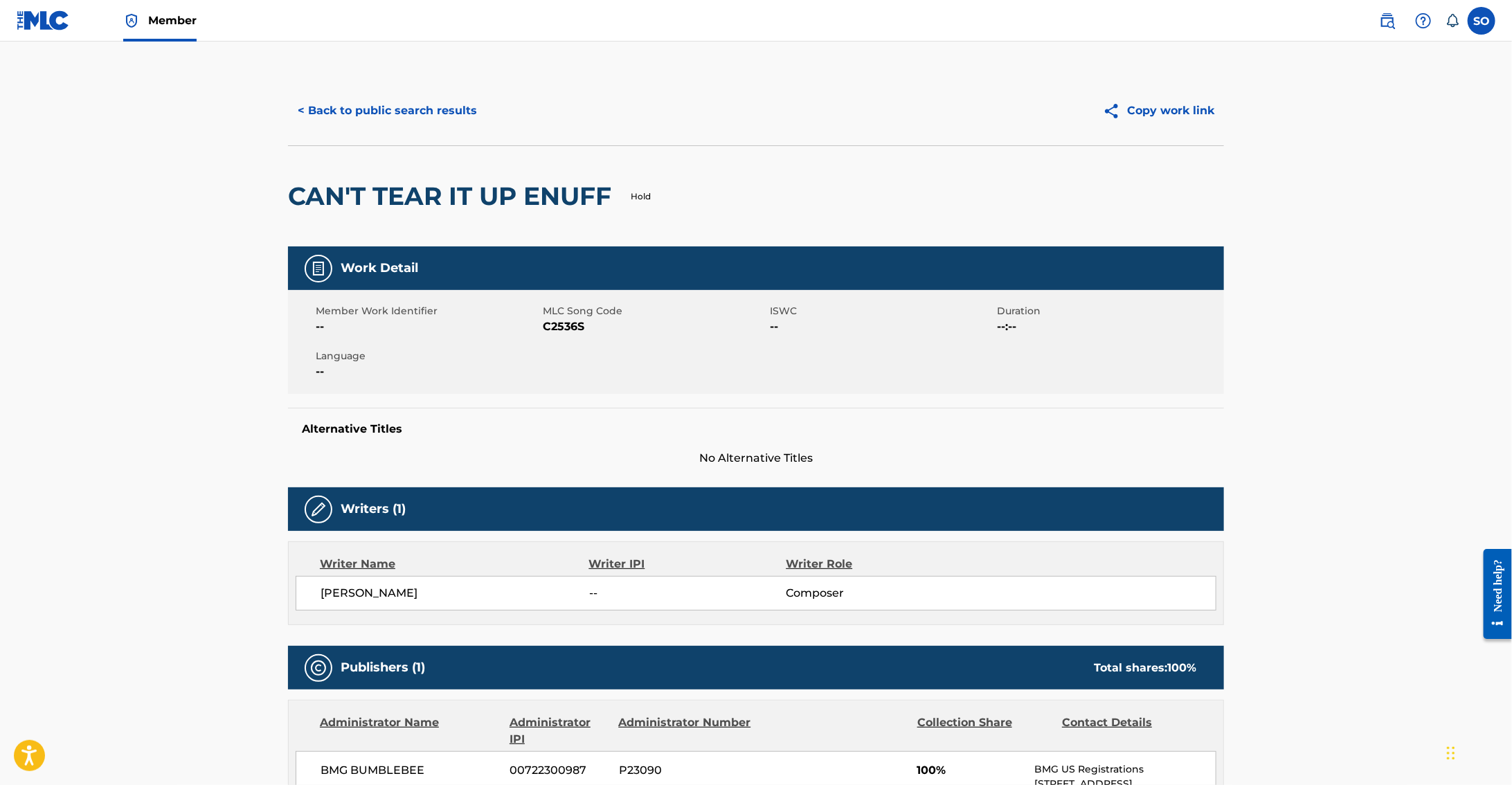
click at [339, 101] on button "< Back to public search results" at bounding box center [387, 111] width 198 height 35
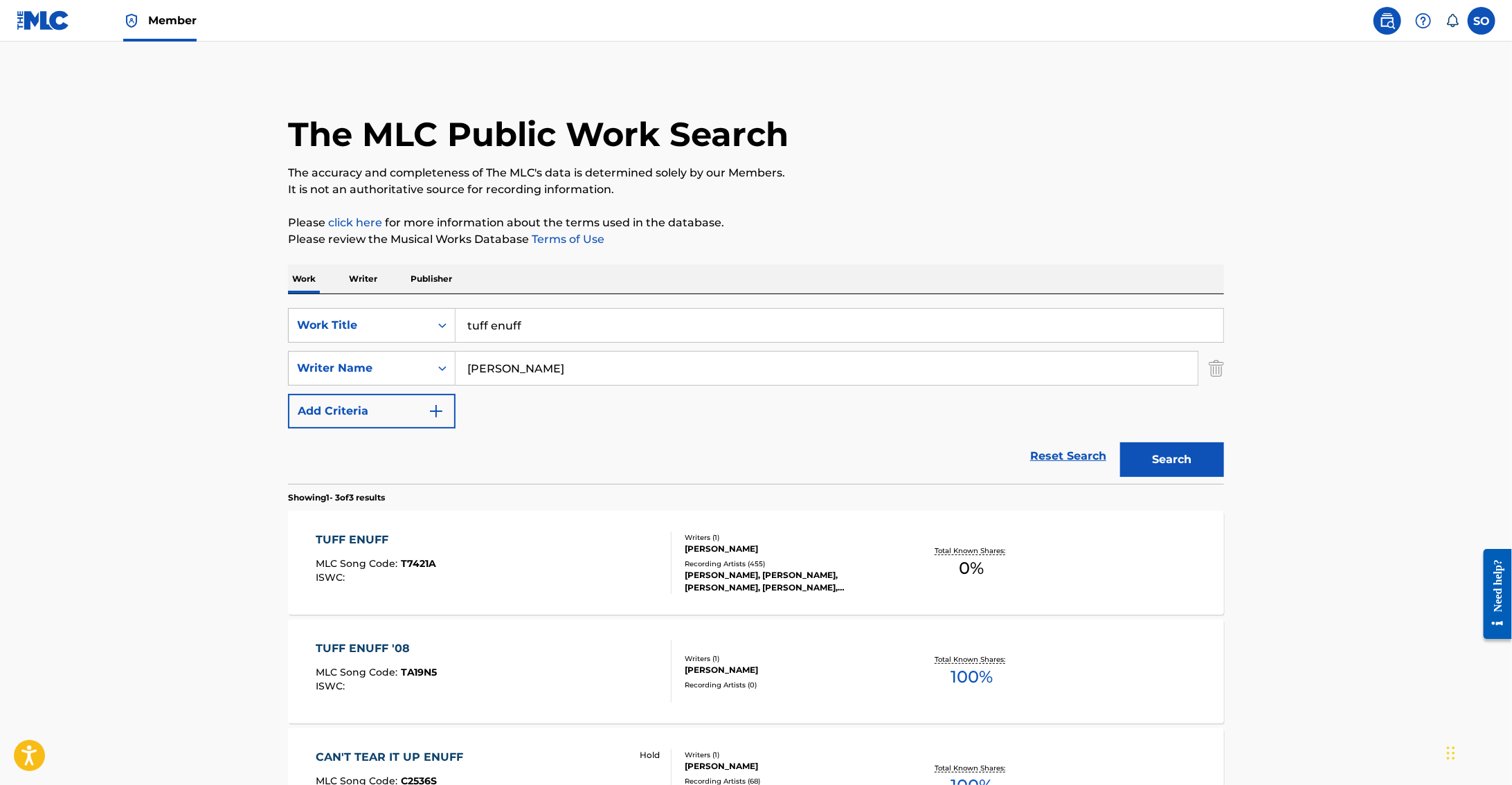
scroll to position [94, 0]
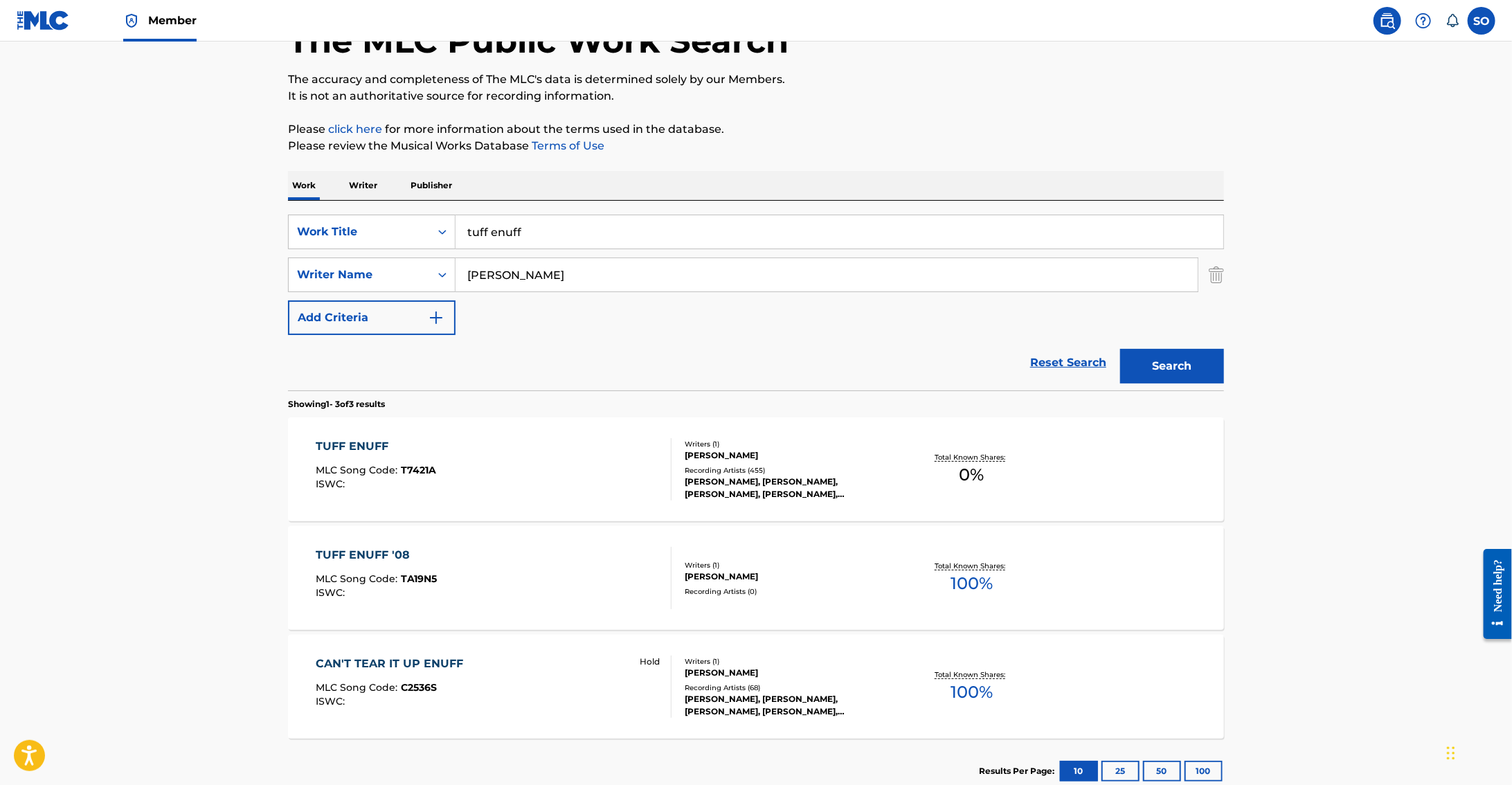
click at [728, 468] on div "Recording Artists ( 455 )" at bounding box center [790, 470] width 209 height 11
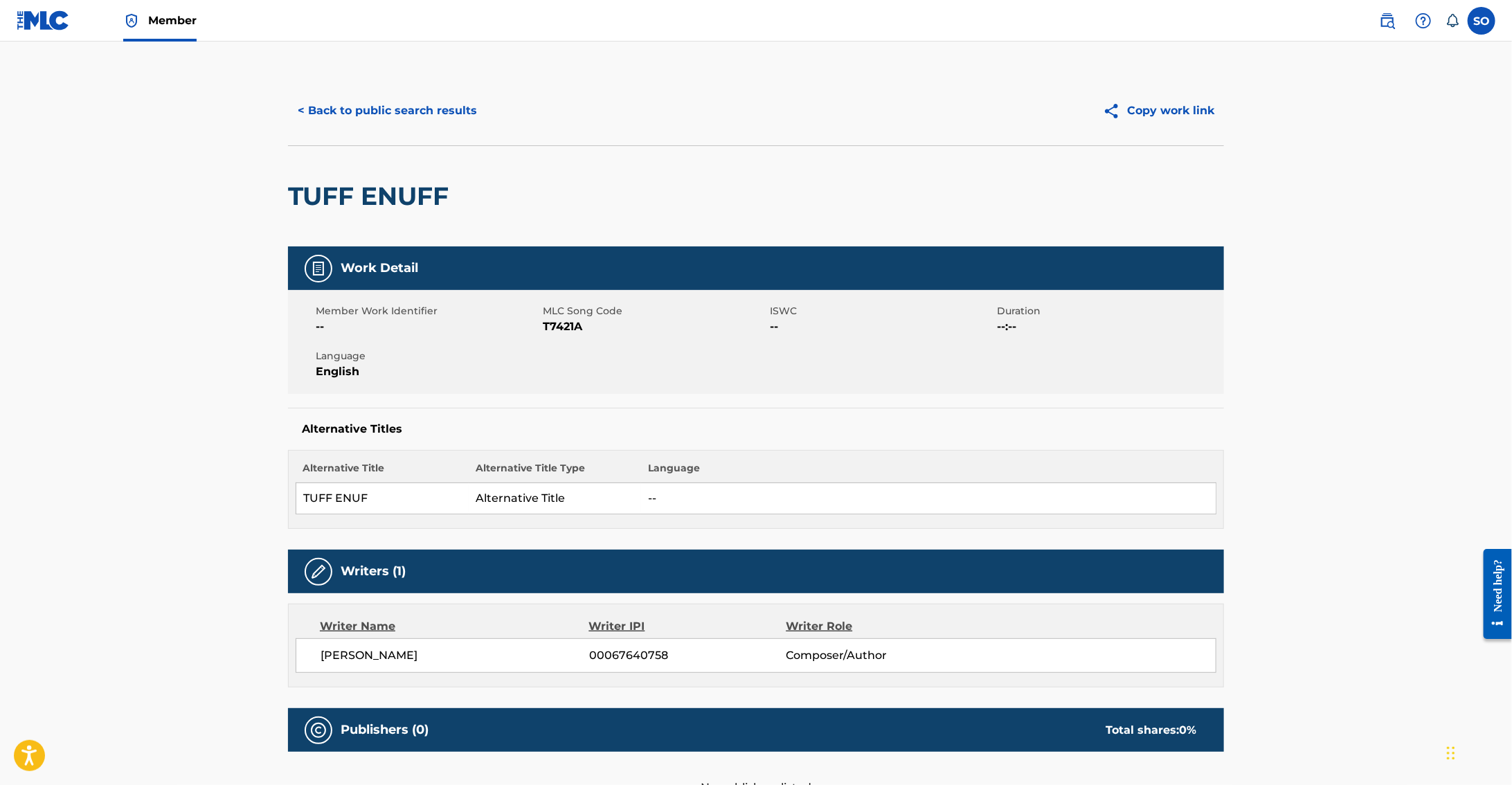
click at [1158, 101] on button "Copy work link" at bounding box center [1158, 111] width 131 height 35
